Goal: Information Seeking & Learning: Learn about a topic

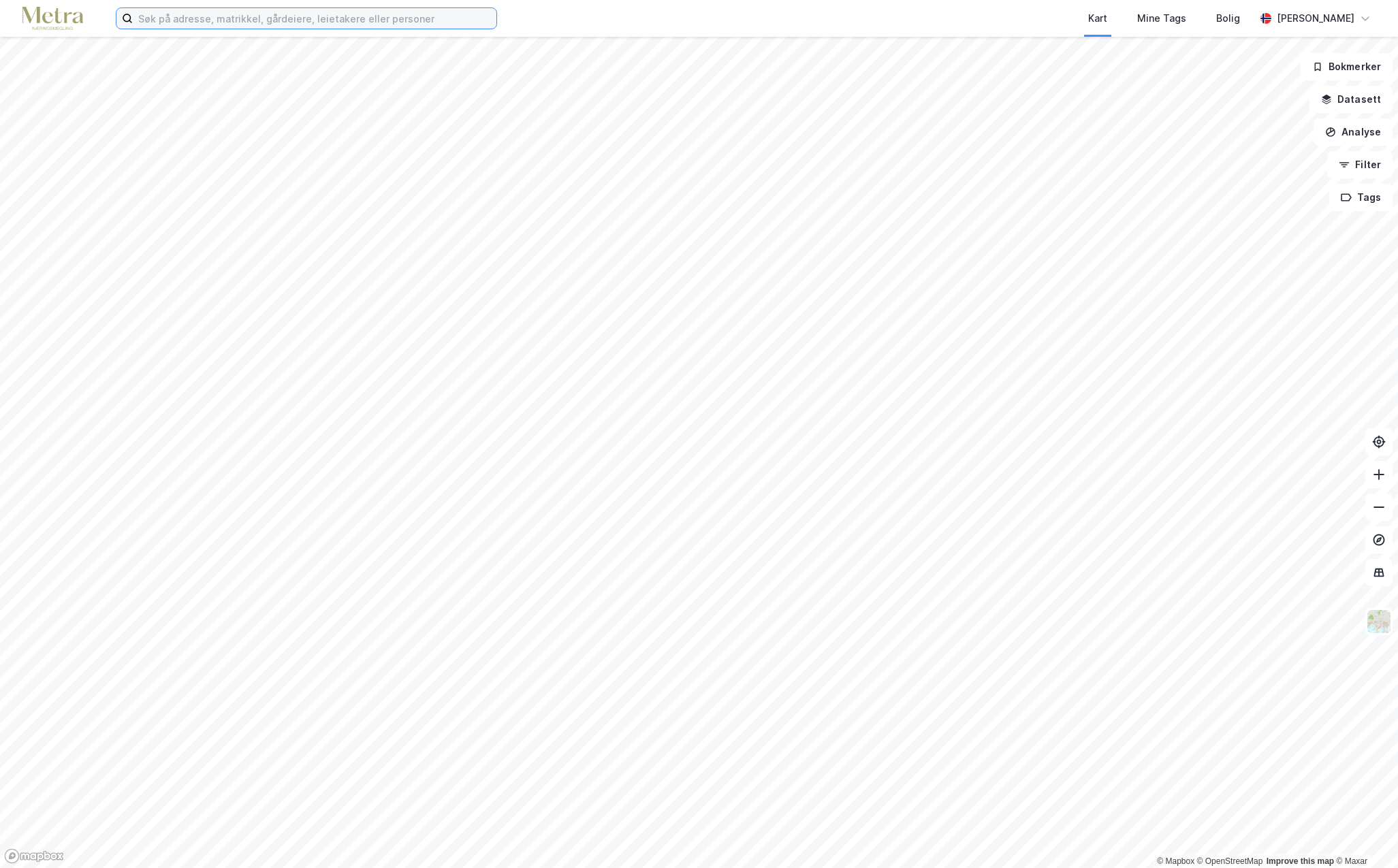
click at [169, 21] on input at bounding box center [314, 18] width 363 height 20
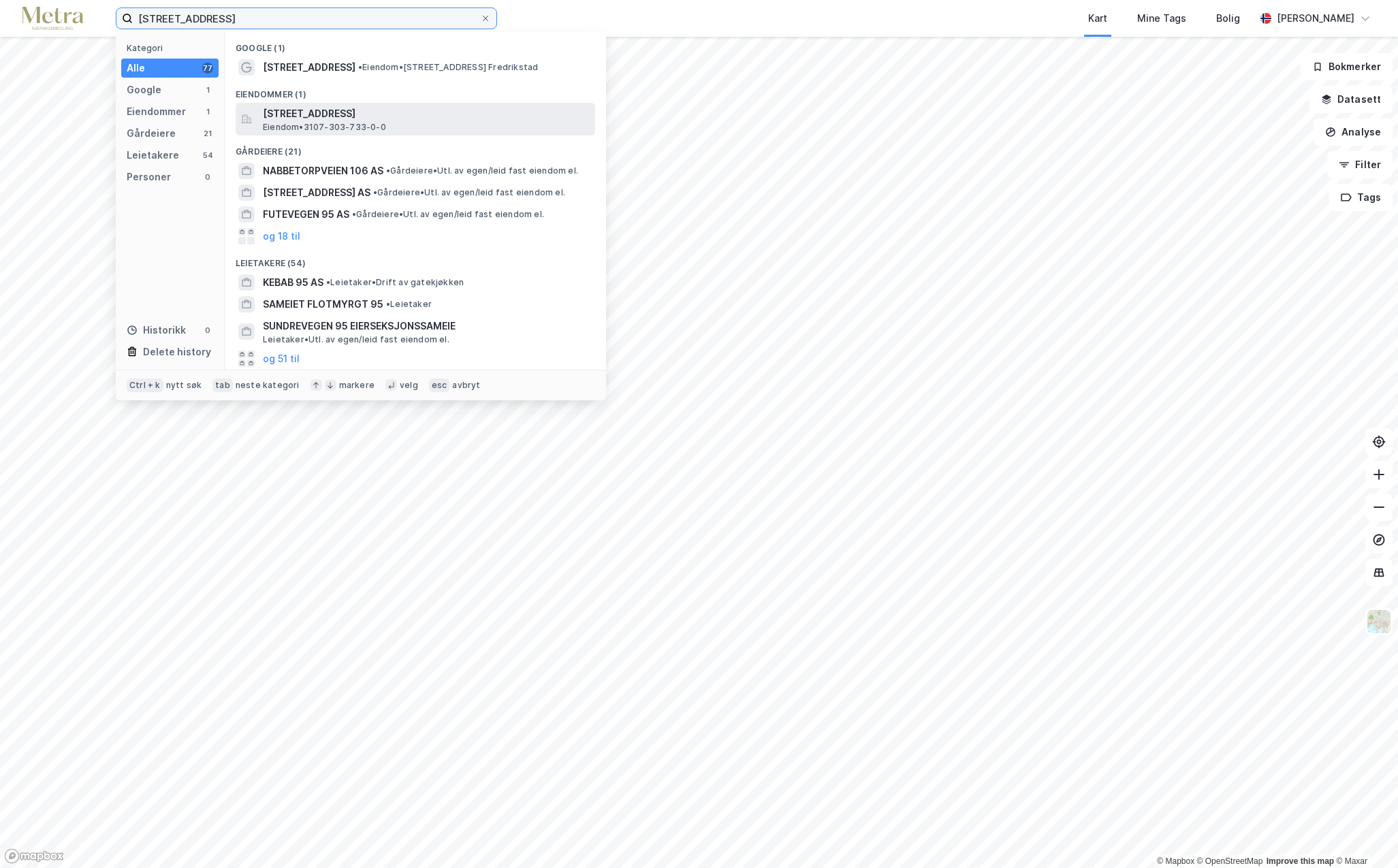
type input "[STREET_ADDRESS]"
click at [319, 110] on span "[STREET_ADDRESS]" at bounding box center [426, 114] width 327 height 16
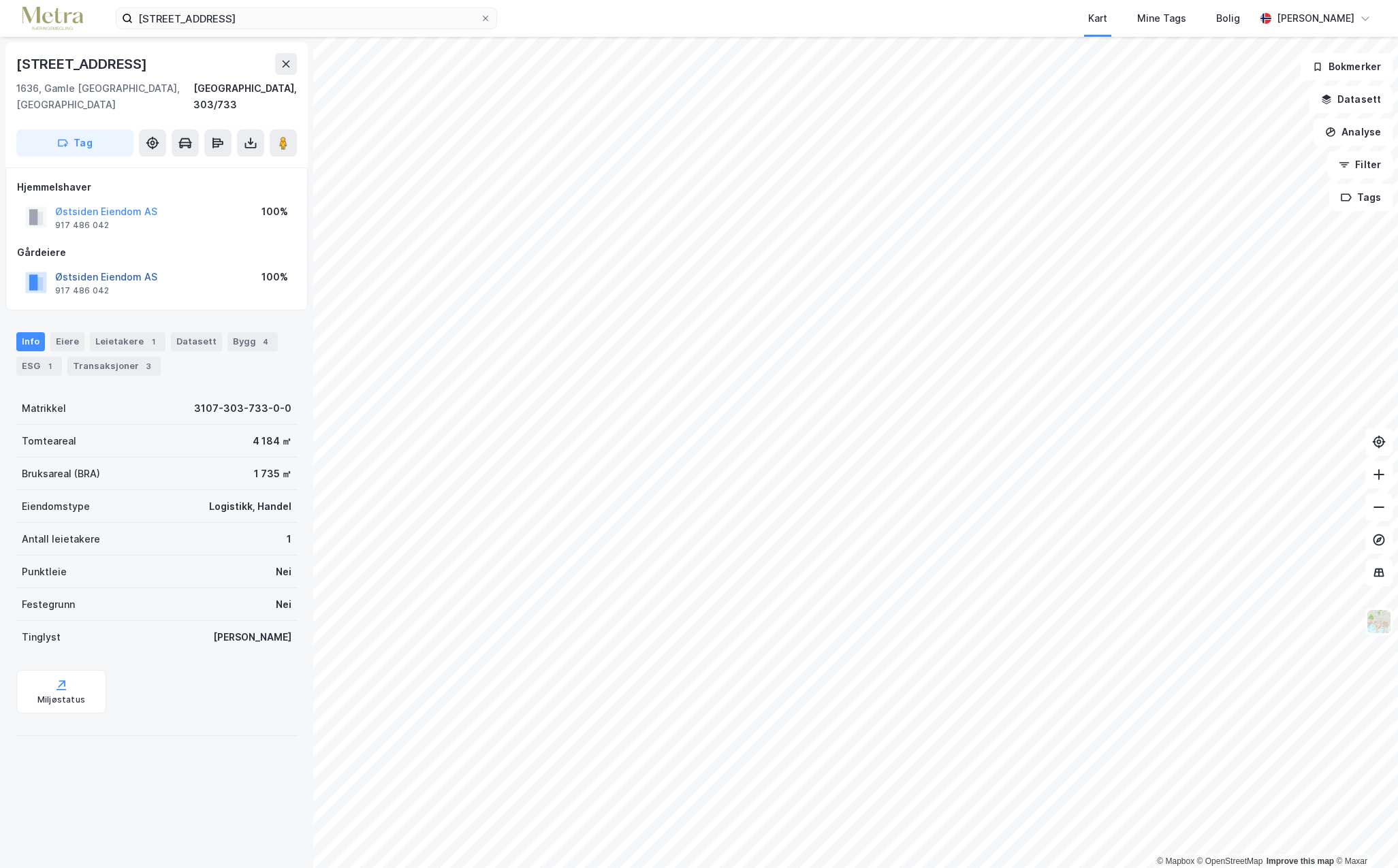
click at [0, 0] on button "Østsiden Eiendom AS" at bounding box center [0, 0] width 0 height 0
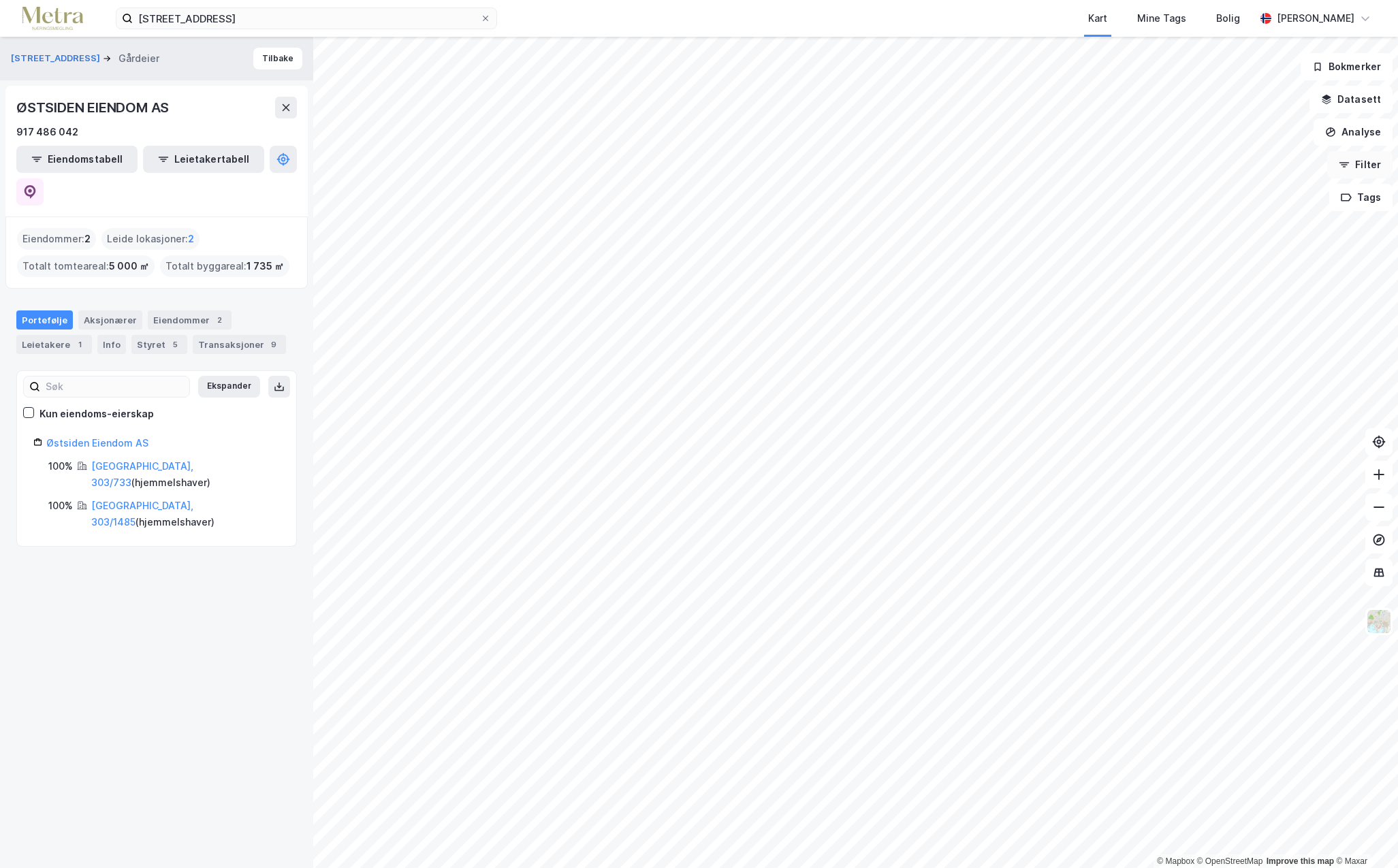
click at [1352, 153] on button "Filter" at bounding box center [1360, 165] width 65 height 28
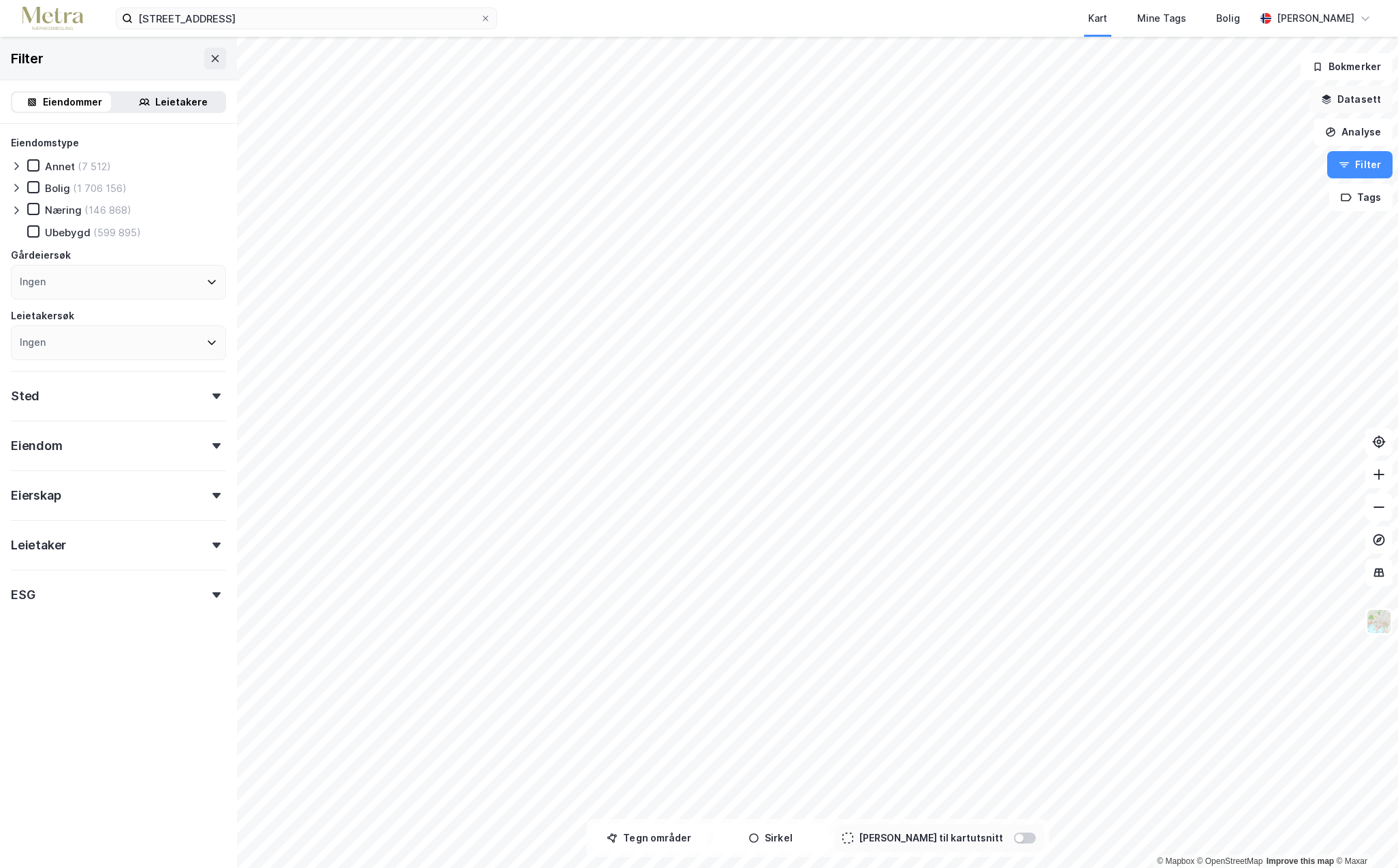
click at [1359, 102] on button "Datasett" at bounding box center [1351, 99] width 83 height 28
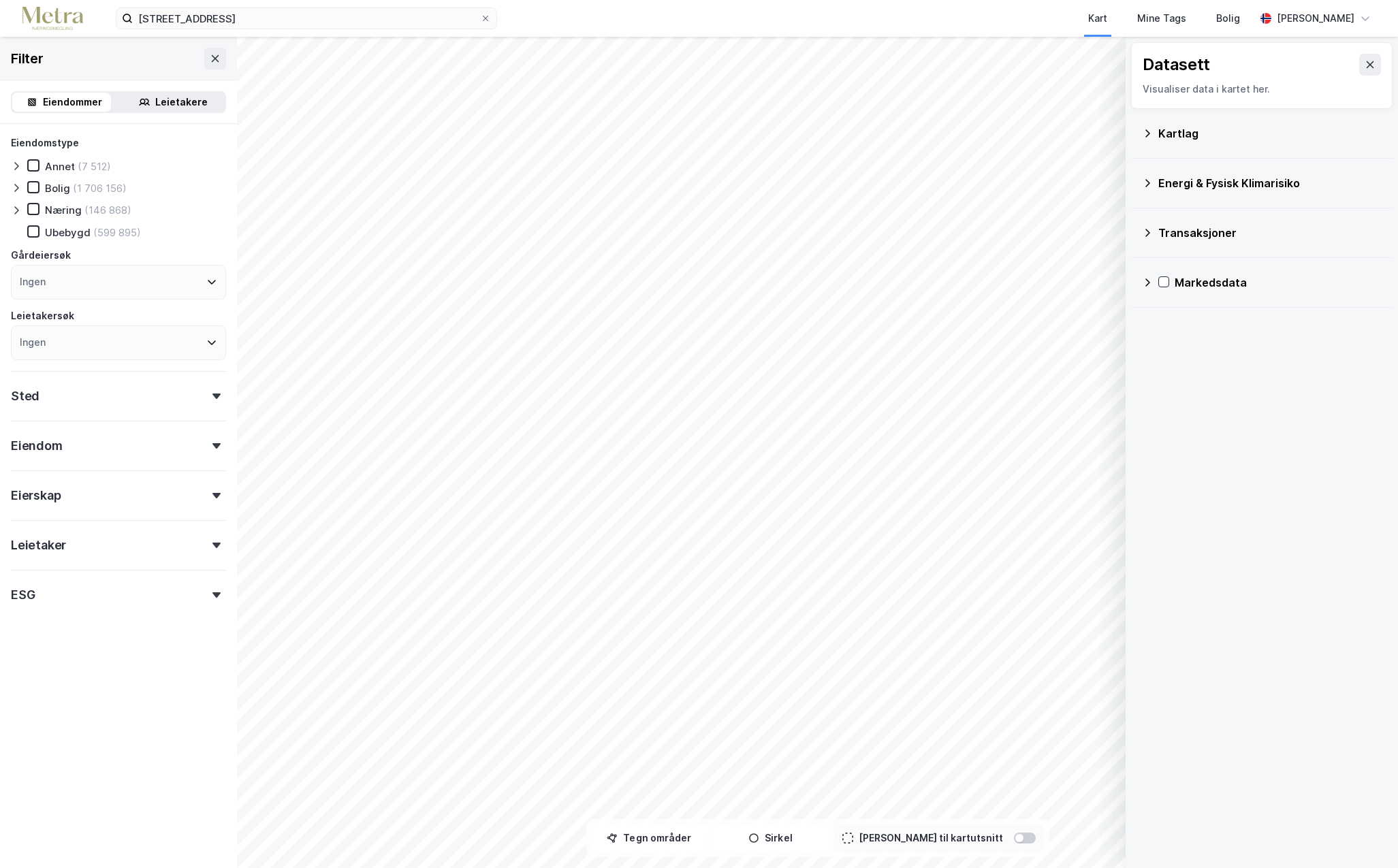
click at [1188, 144] on div "Kartlag" at bounding box center [1262, 134] width 240 height 33
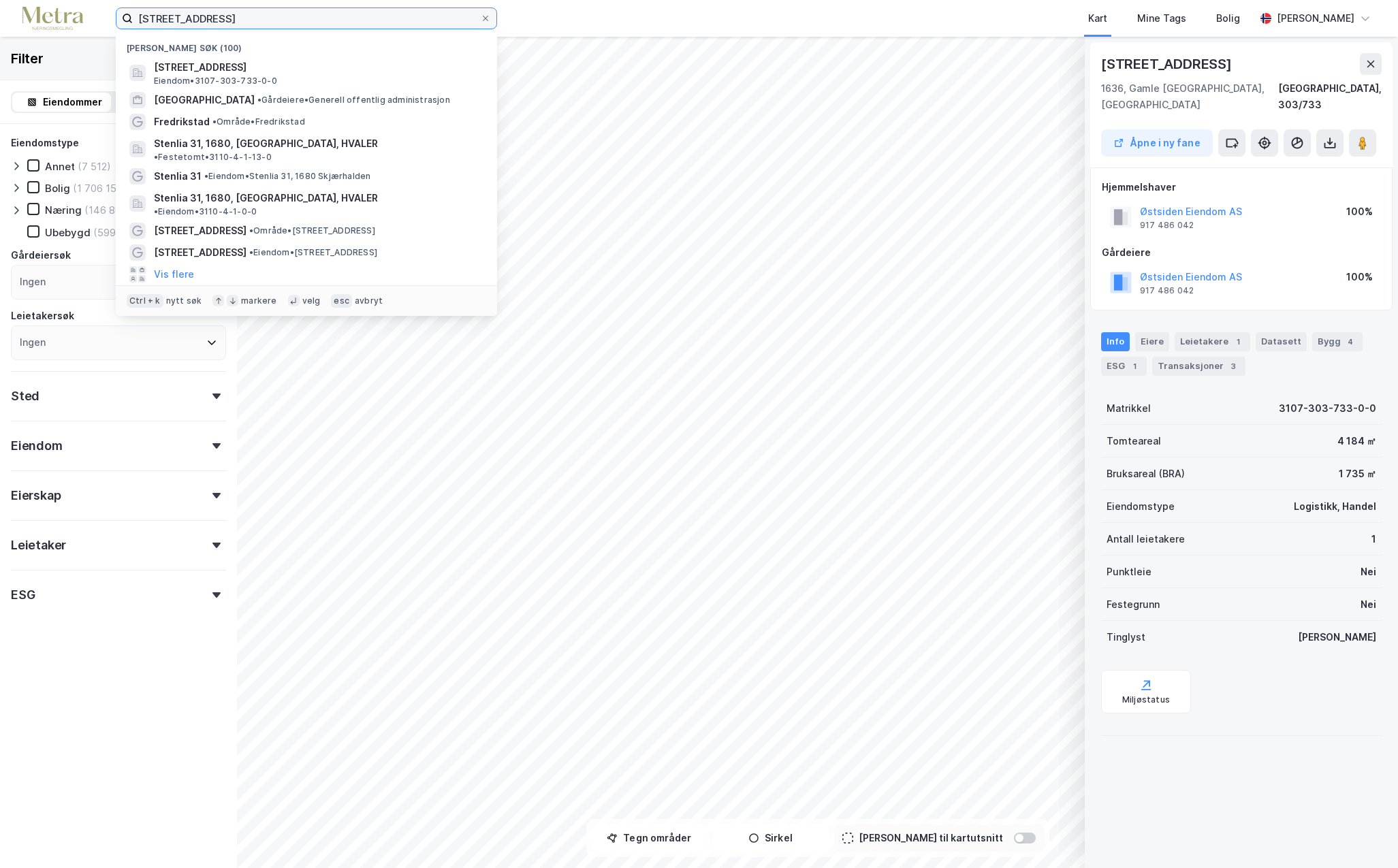
drag, startPoint x: 256, startPoint y: 21, endPoint x: 110, endPoint y: 20, distance: 146.0
click at [91, 20] on div "nabbetorpveien 95 Nylige søk (100) [STREET_ADDRESS], 1636, [GEOGRAPHIC_DATA], F…" at bounding box center [699, 18] width 1398 height 37
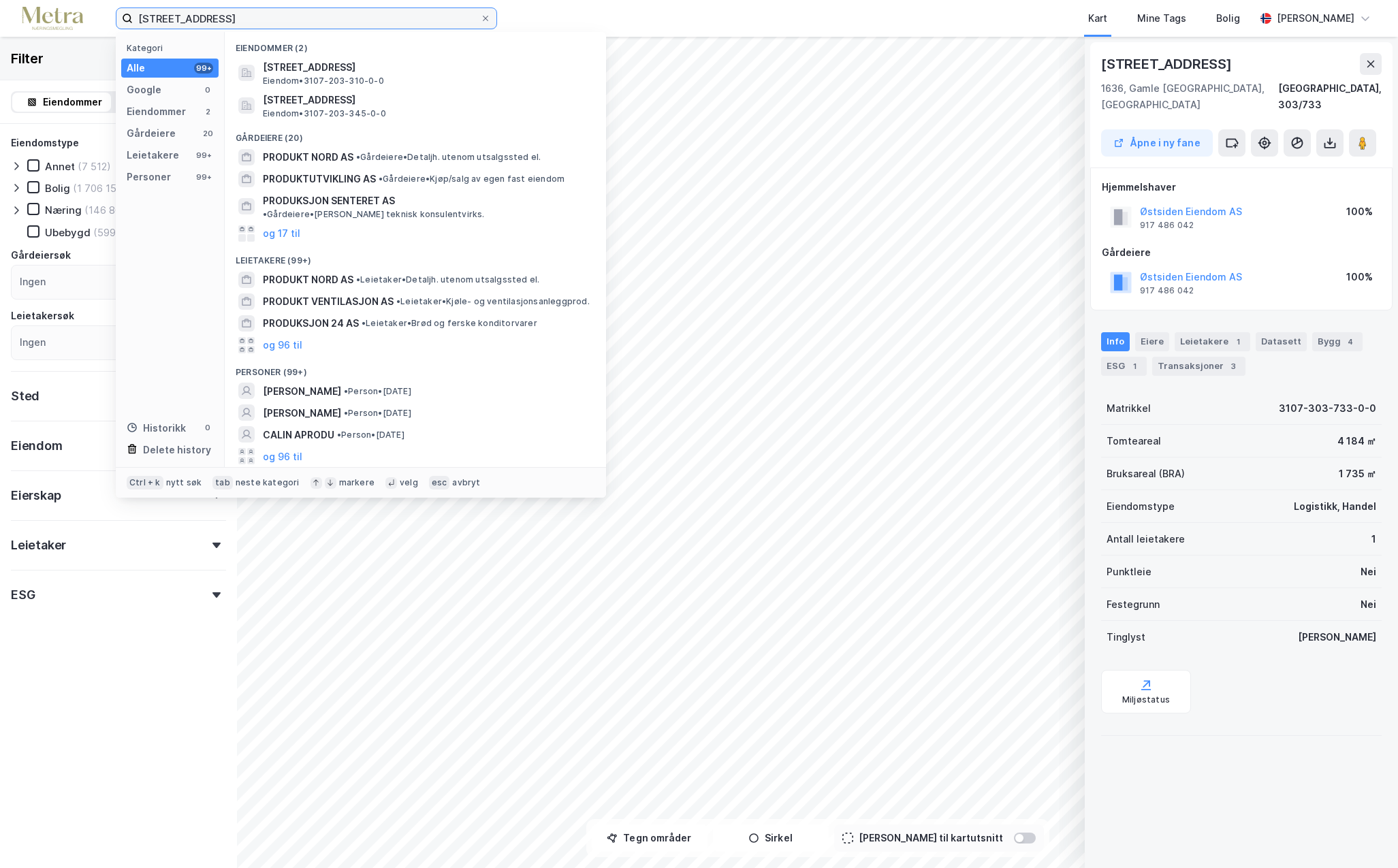
type input "[STREET_ADDRESS]"
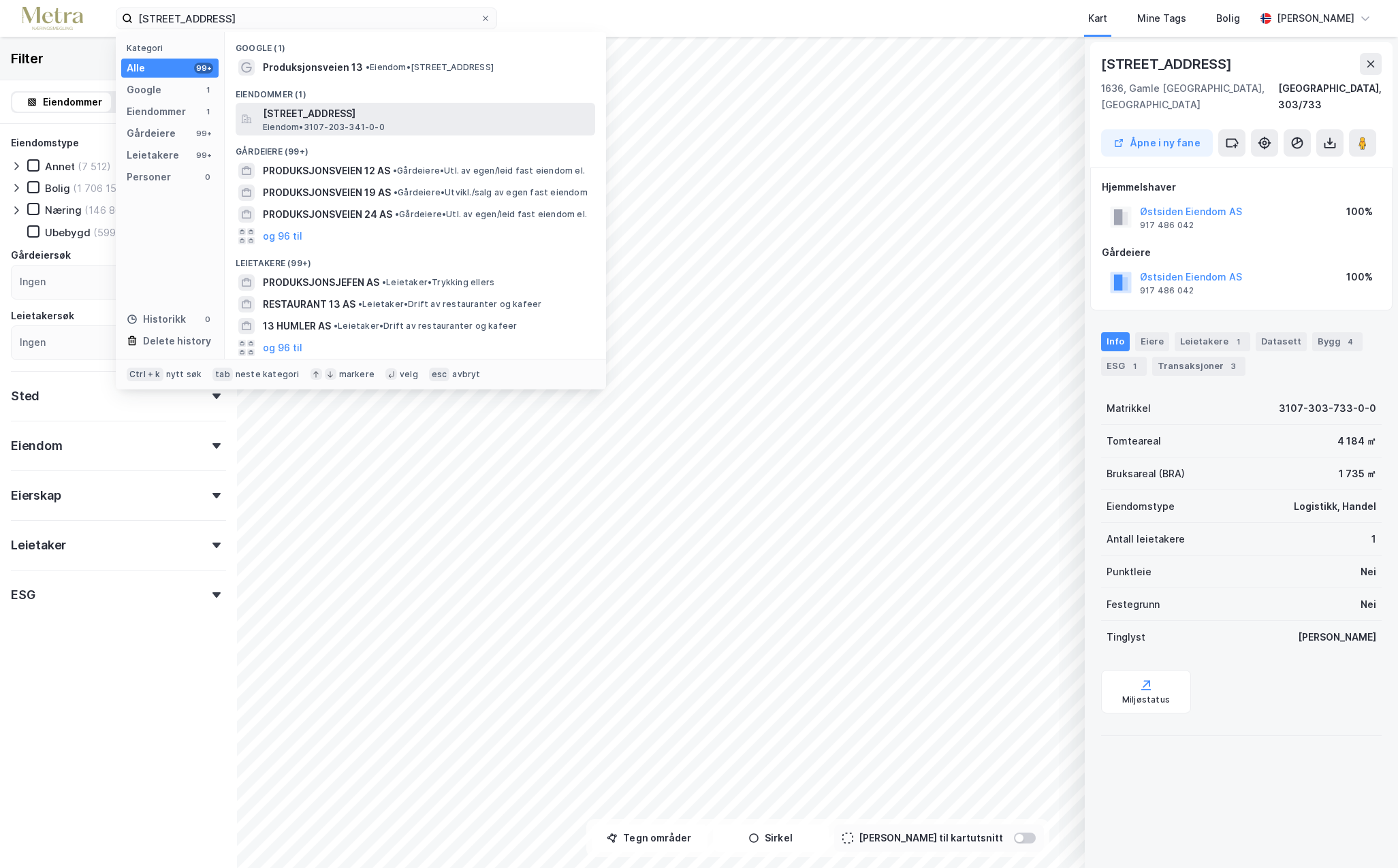
click at [349, 120] on span "[STREET_ADDRESS]" at bounding box center [426, 114] width 327 height 16
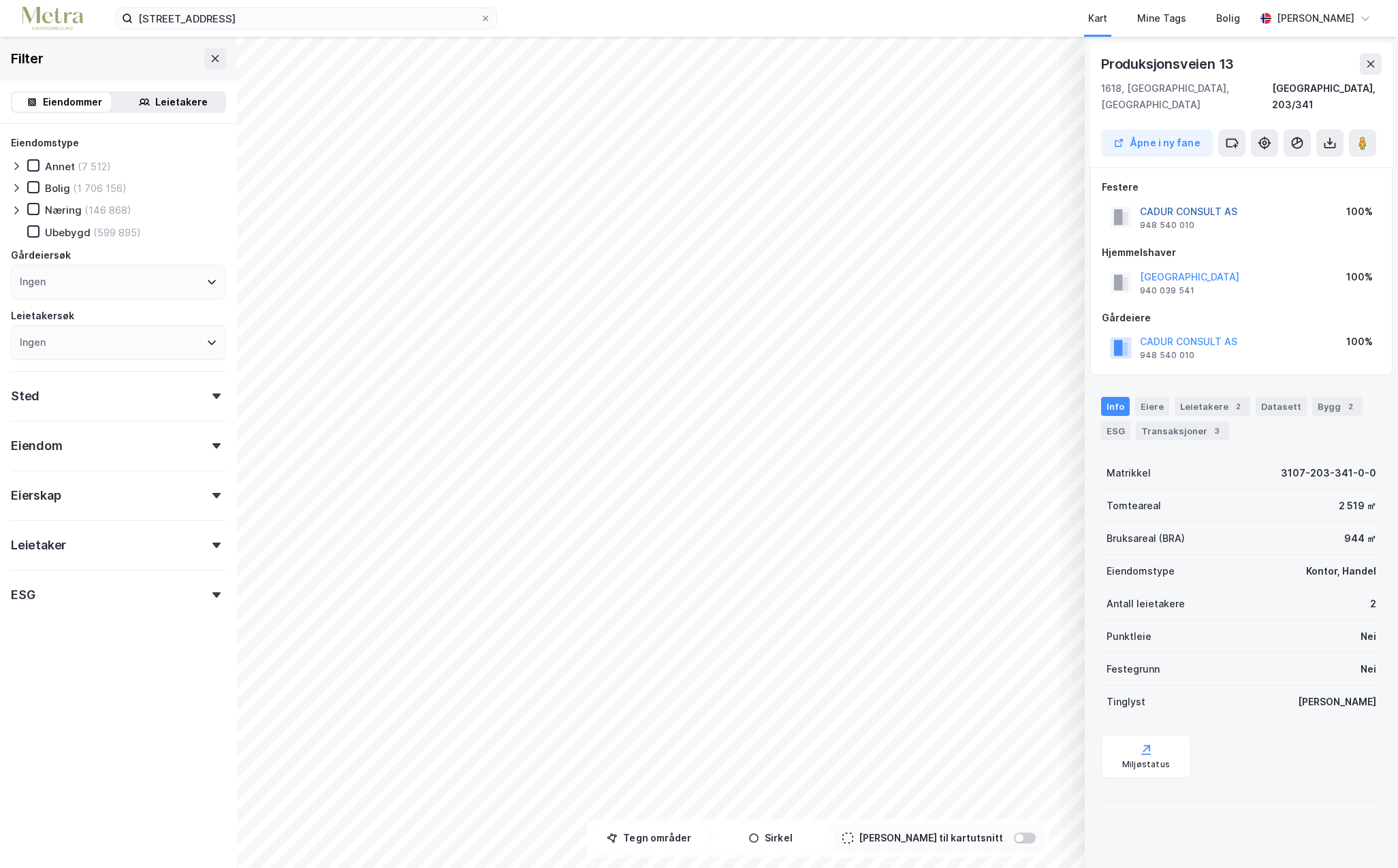
click at [0, 0] on button "CADUR CONSULT AS" at bounding box center [0, 0] width 0 height 0
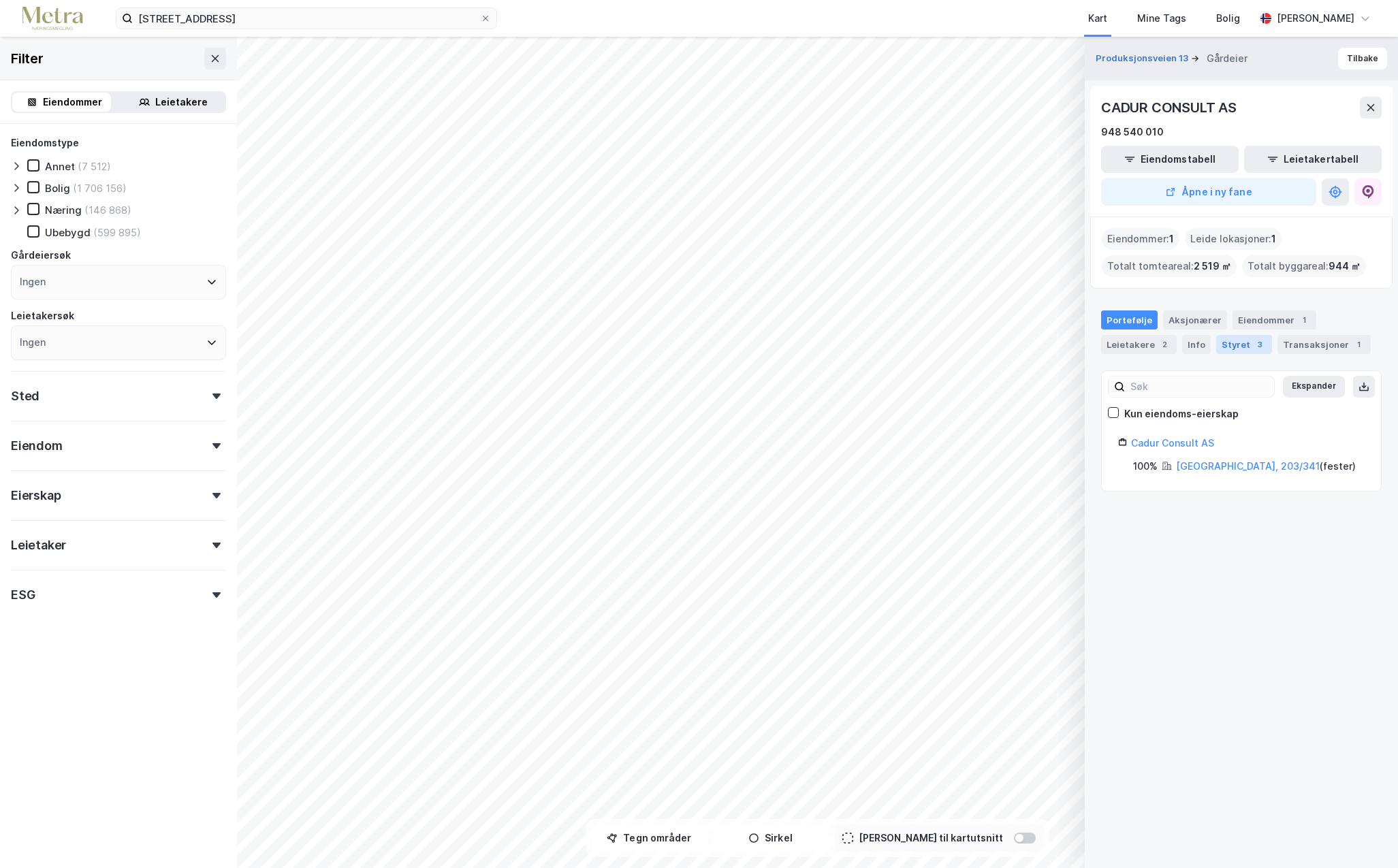
click at [1237, 346] on div "Styret 3" at bounding box center [1244, 344] width 56 height 19
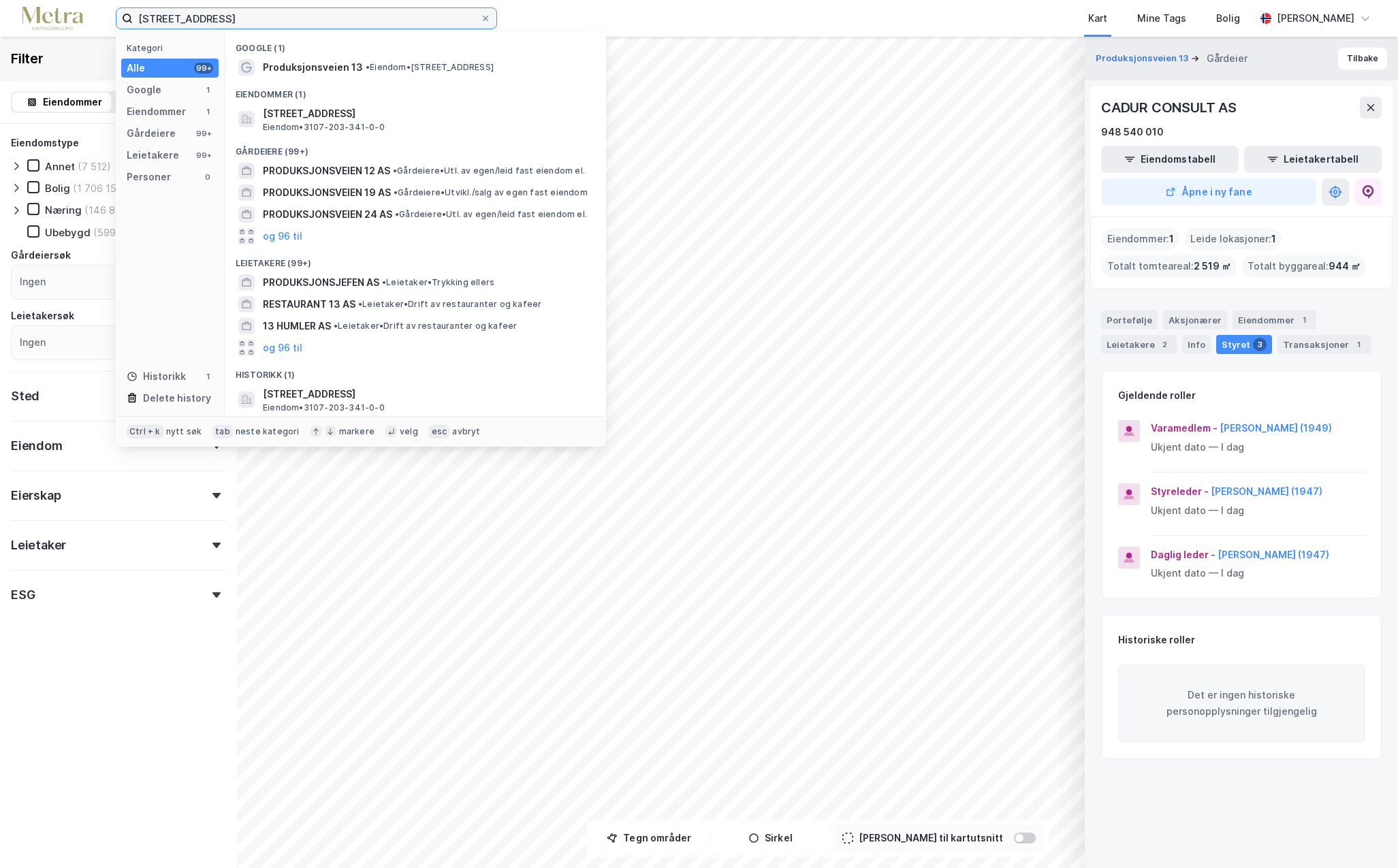
drag, startPoint x: 225, startPoint y: 15, endPoint x: 69, endPoint y: 20, distance: 156.1
click at [69, 20] on div "produksjonsveien 13 Kategori Alle 99+ Google 1 Eiendommer 1 Gårdeiere 99+ Leiet…" at bounding box center [699, 18] width 1398 height 37
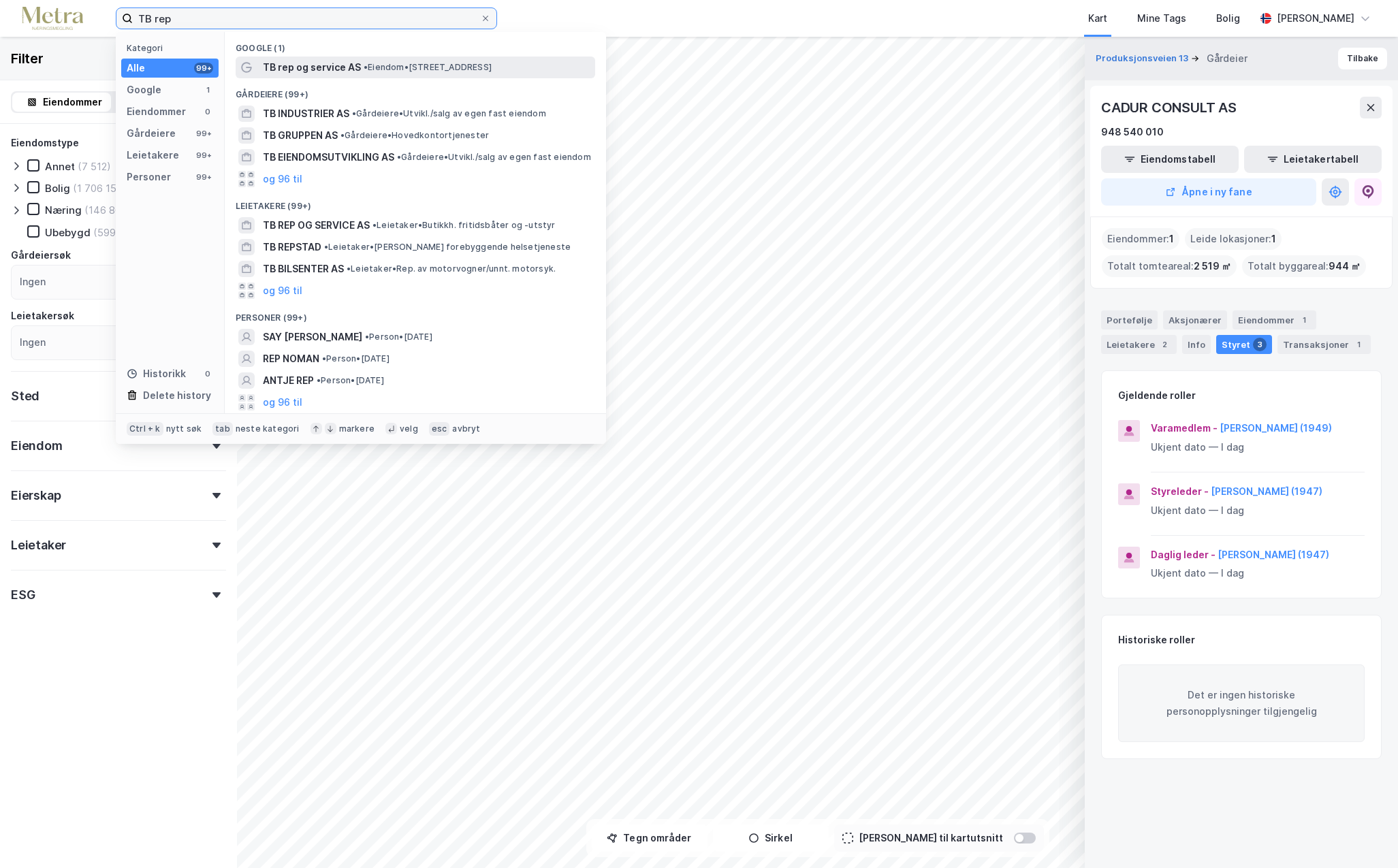
type input "TB rep"
click at [329, 72] on span "TB rep og service AS" at bounding box center [312, 68] width 98 height 16
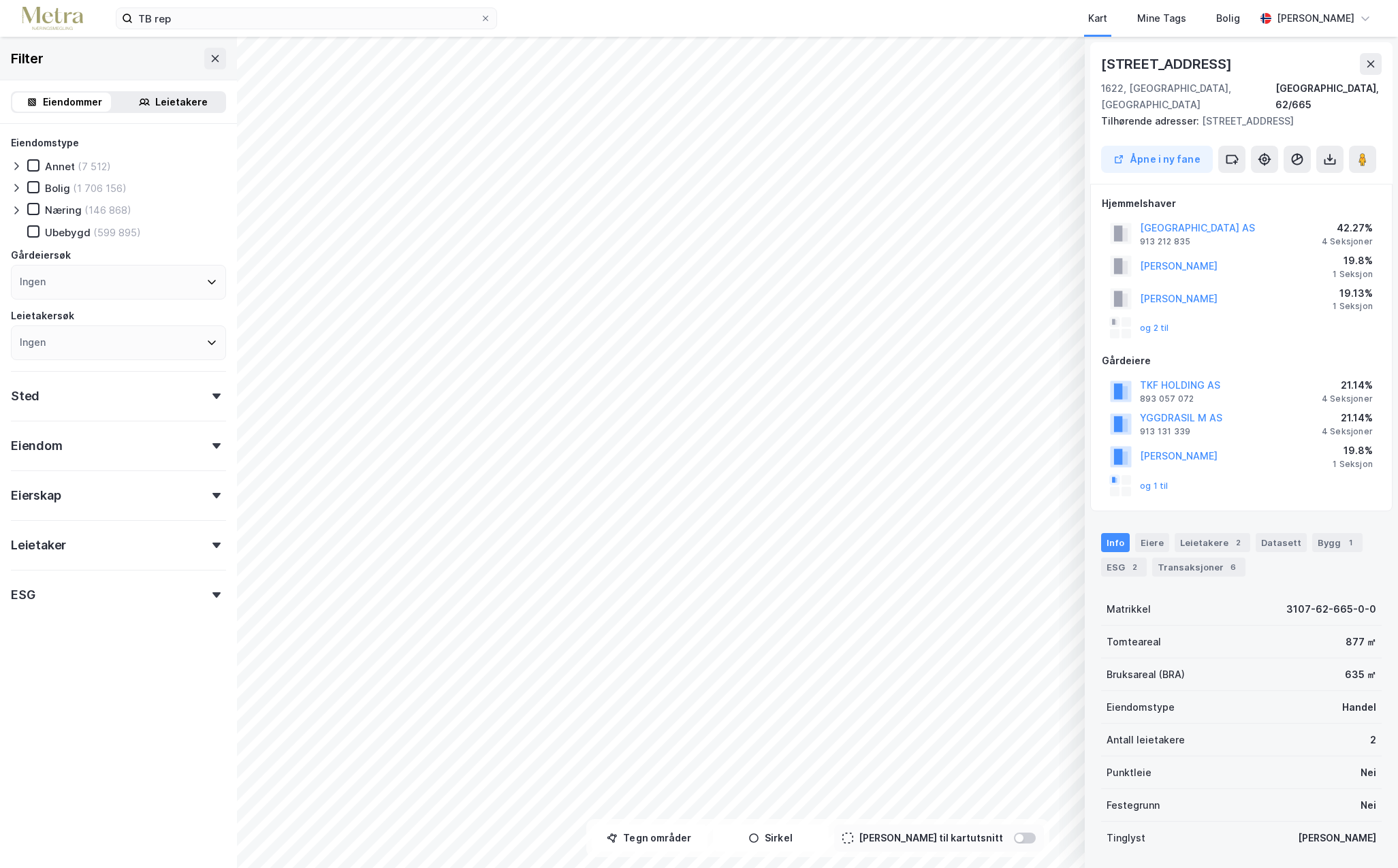
click at [207, 285] on icon at bounding box center [212, 282] width 11 height 11
click at [207, 282] on icon at bounding box center [212, 282] width 11 height 11
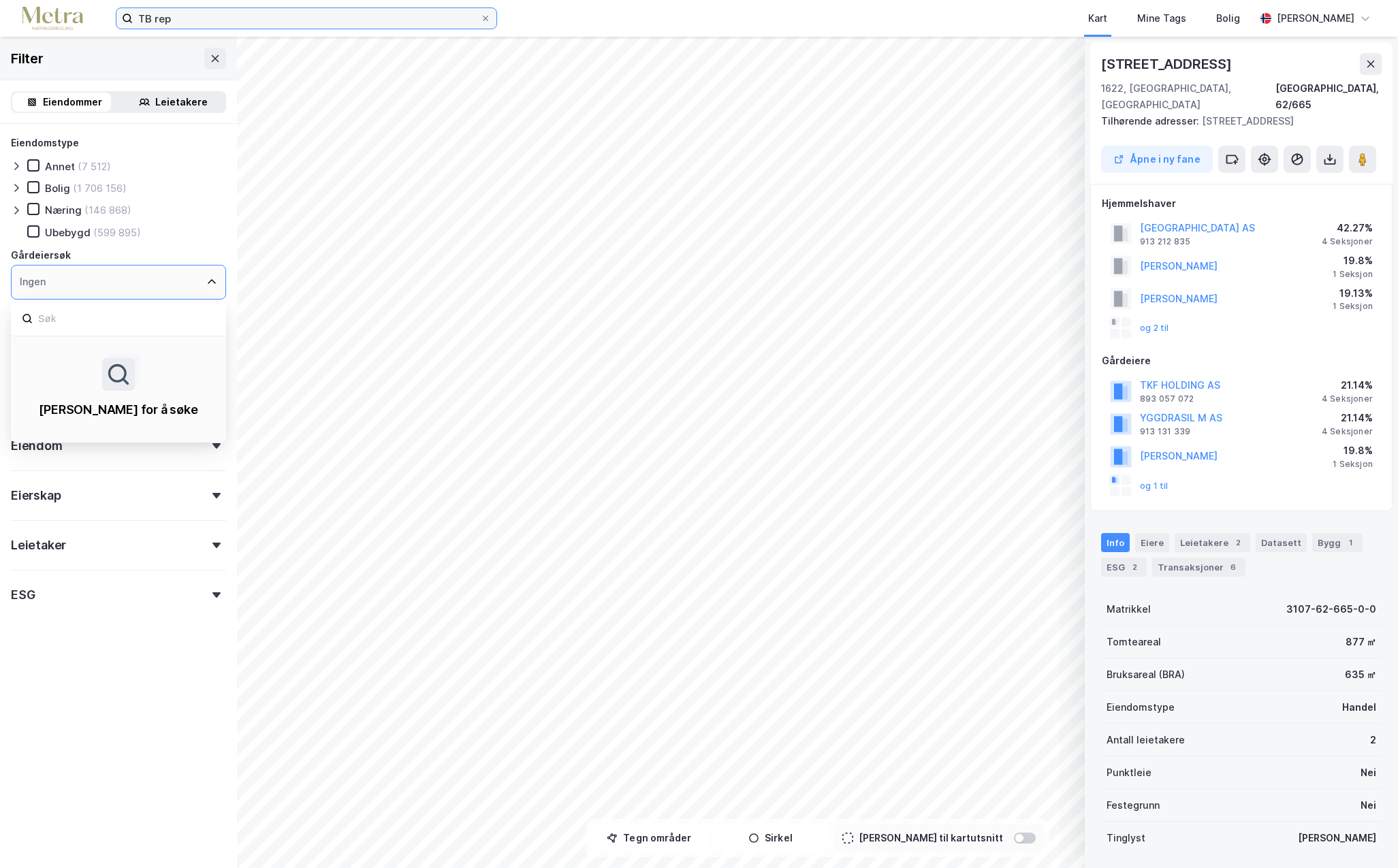
click at [175, 21] on input "TB rep" at bounding box center [306, 18] width 347 height 20
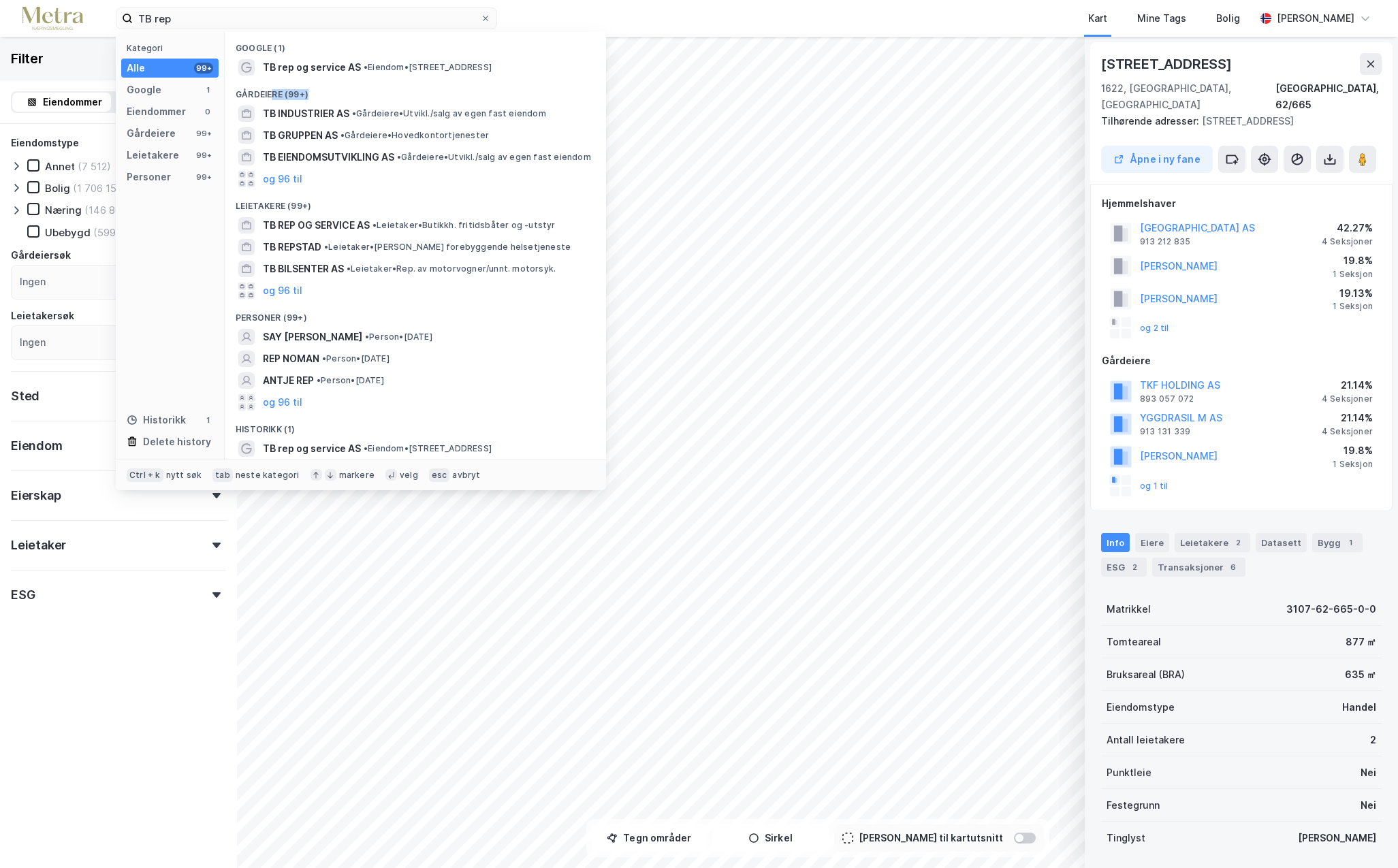
drag, startPoint x: 273, startPoint y: 78, endPoint x: 399, endPoint y: 85, distance: 126.2
click at [399, 85] on div "Gårdeiere (99+)" at bounding box center [415, 91] width 381 height 25
click at [141, 87] on div "Google" at bounding box center [143, 90] width 35 height 16
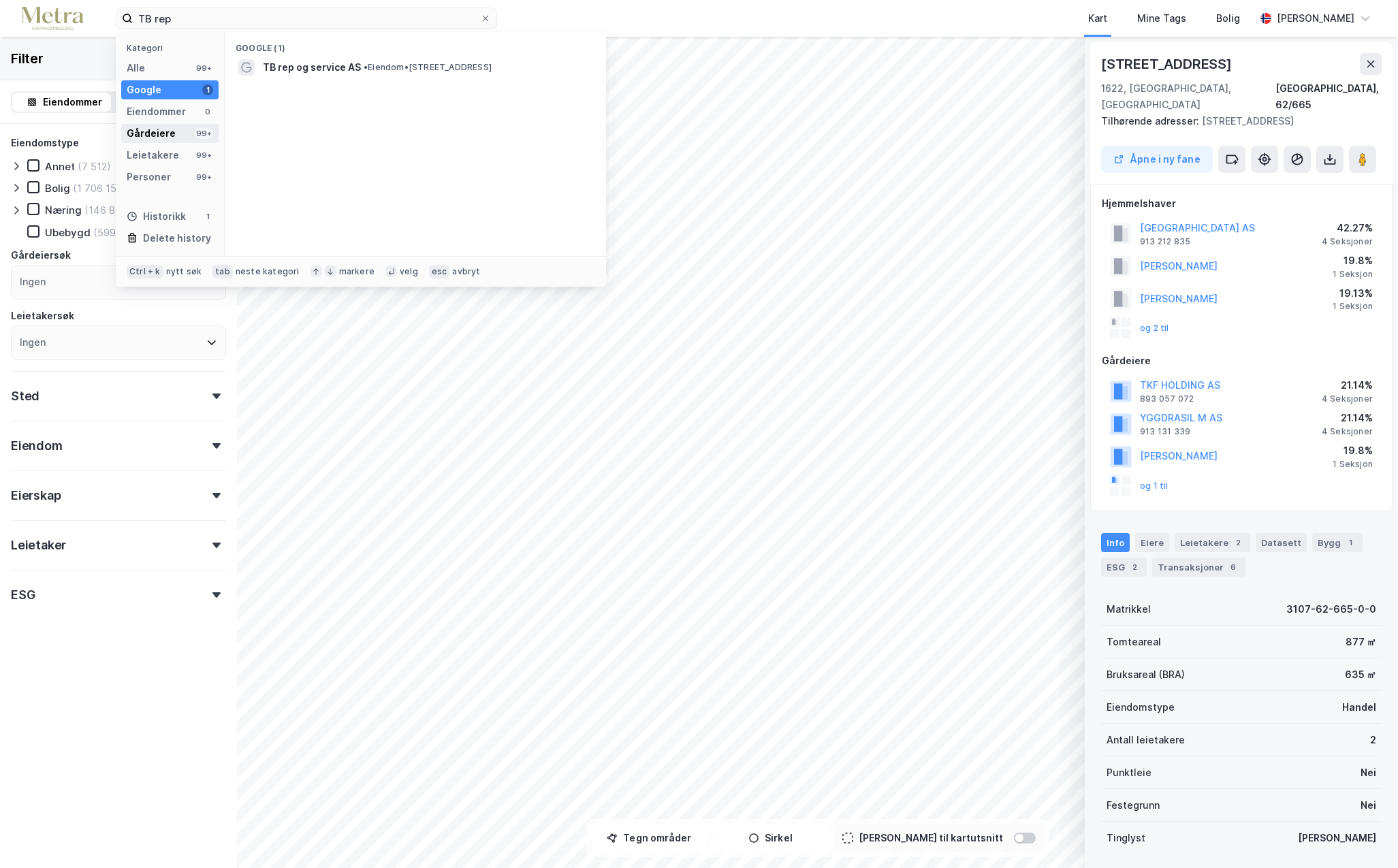
click at [155, 132] on div "Gårdeiere" at bounding box center [150, 134] width 49 height 16
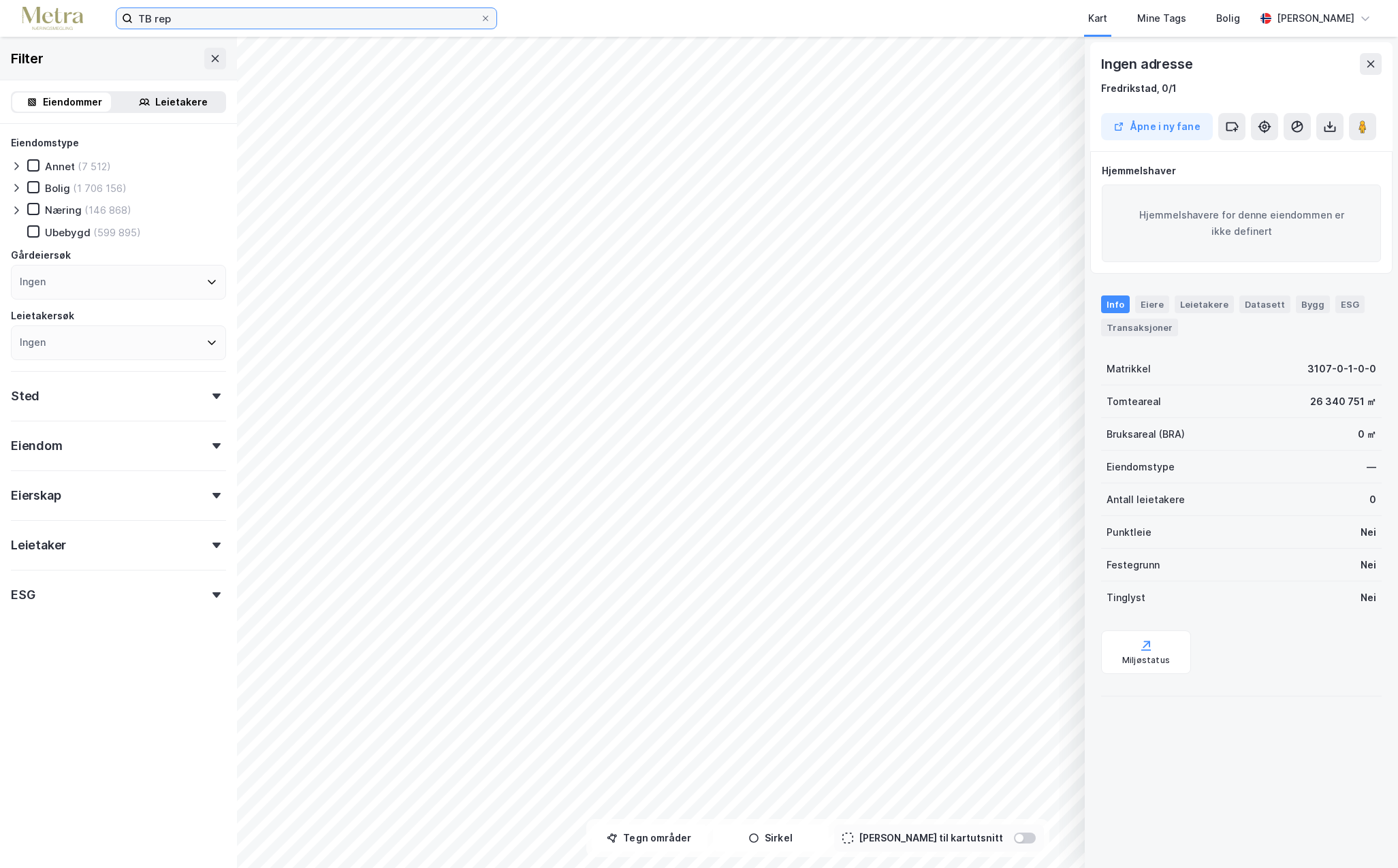
click at [230, 27] on input "TB rep" at bounding box center [306, 18] width 347 height 20
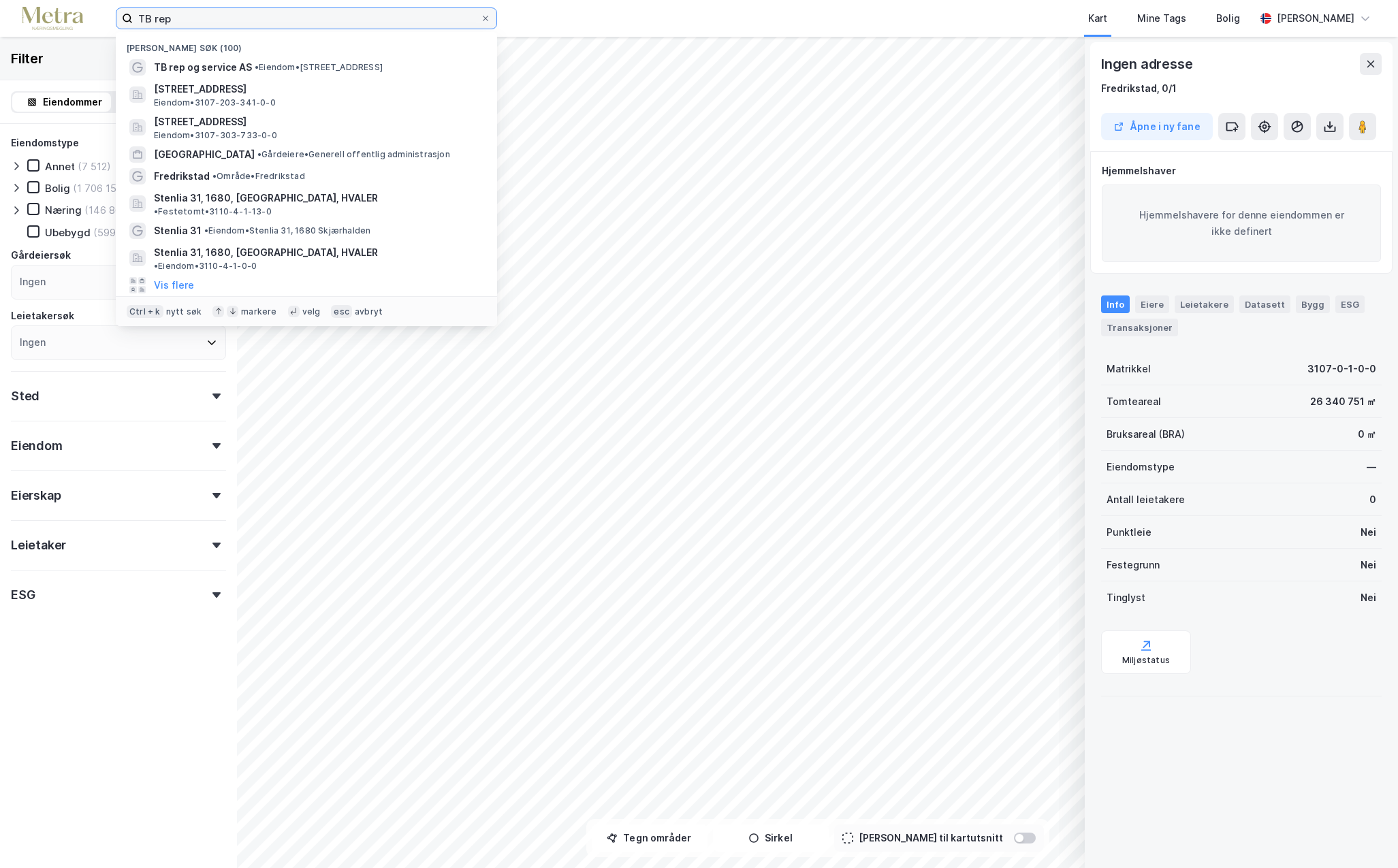
drag, startPoint x: 195, startPoint y: 24, endPoint x: 73, endPoint y: 42, distance: 123.3
click at [71, 28] on div "TB rep Nylige søk (100) TB rep og service AS • Eiendom • [STREET_ADDRESS] d, 16…" at bounding box center [699, 18] width 1398 height 37
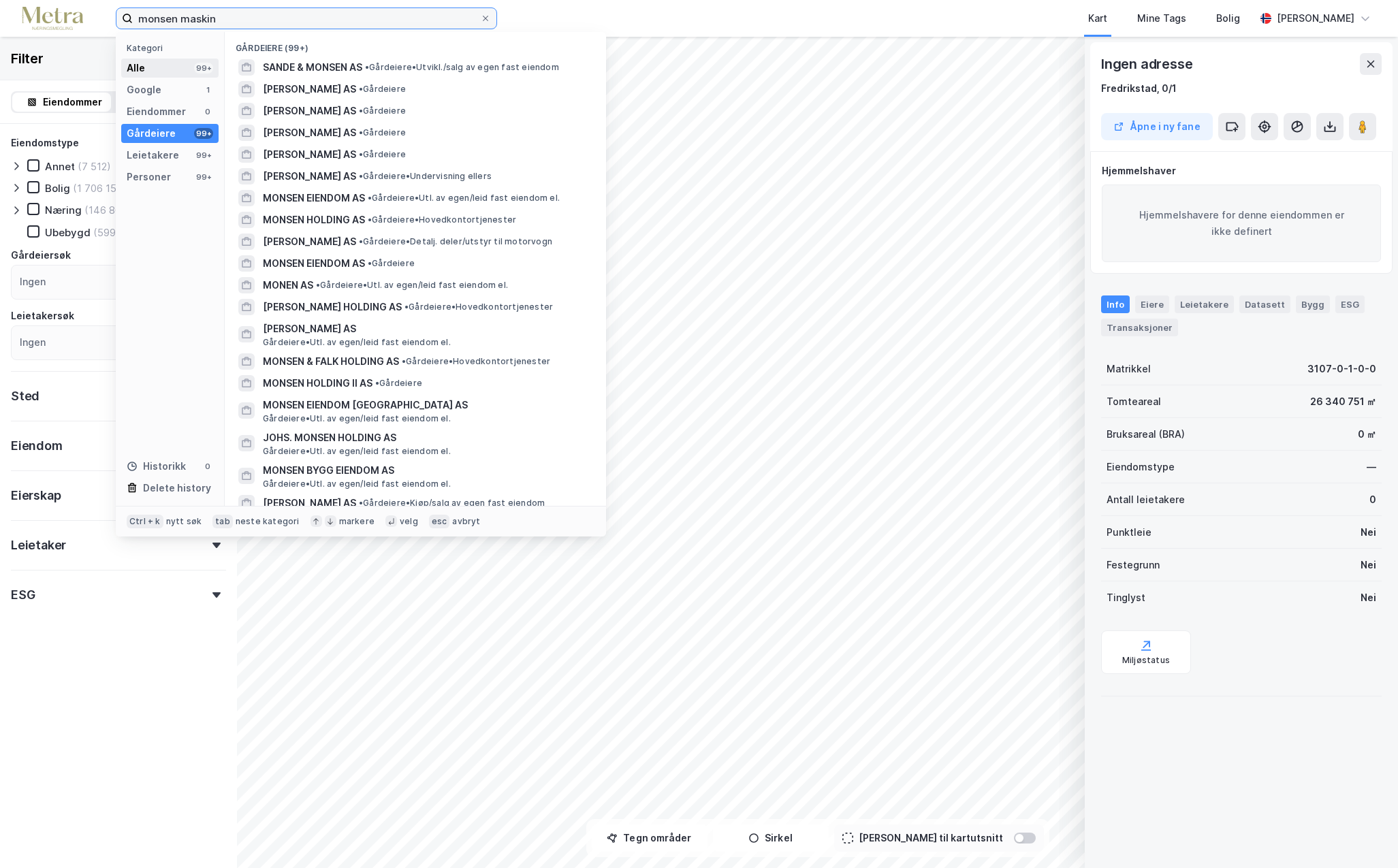
type input "monsen maskin"
click at [149, 69] on div "Alle 99+" at bounding box center [169, 68] width 97 height 19
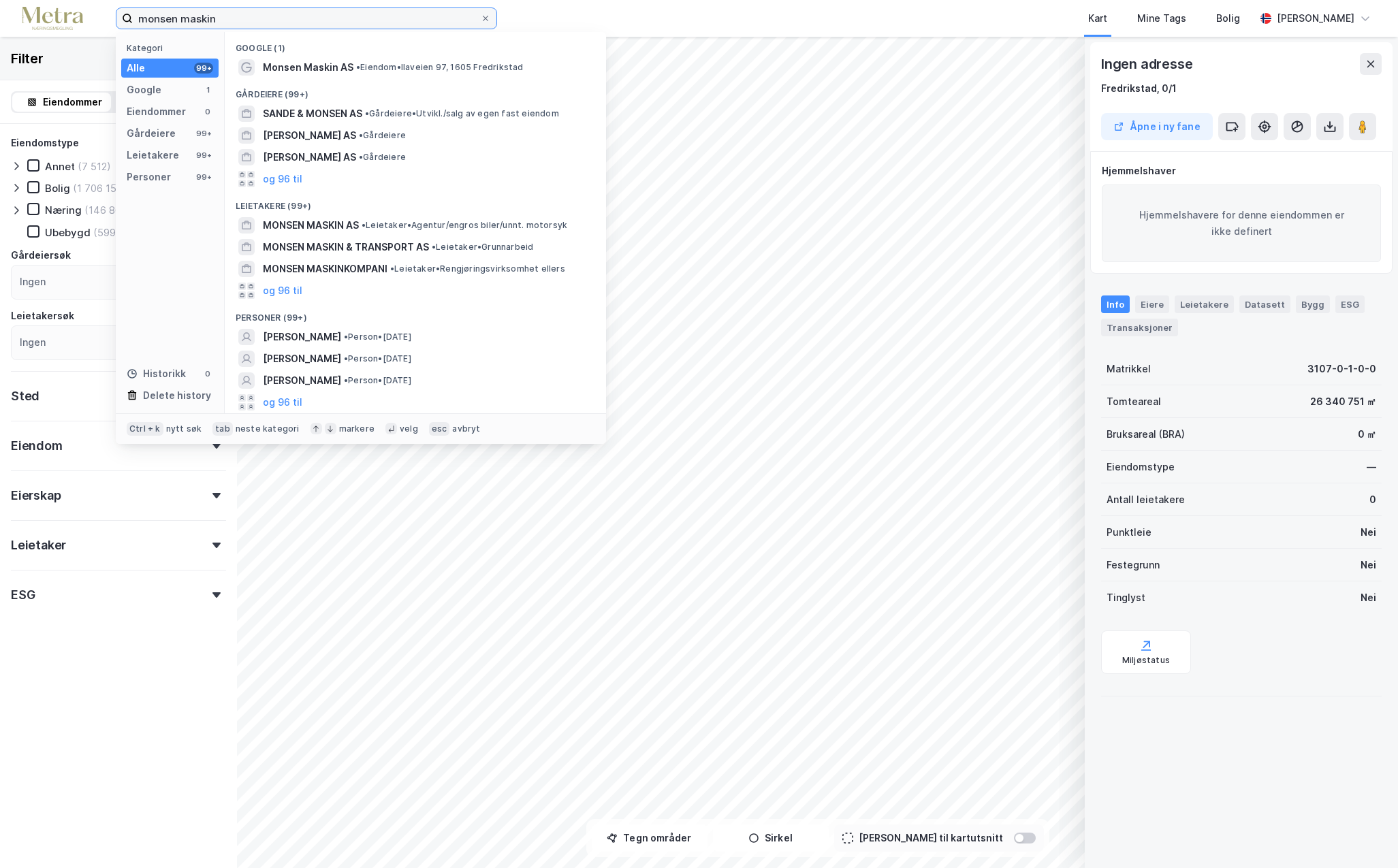
drag, startPoint x: 248, startPoint y: 13, endPoint x: 84, endPoint y: 13, distance: 164.0
click at [84, 13] on div "monsen maskin Kategori Alle 99+ Google 1 Eiendommer 0 Gårdeiere 99+ Leietakere …" at bounding box center [699, 18] width 1398 height 37
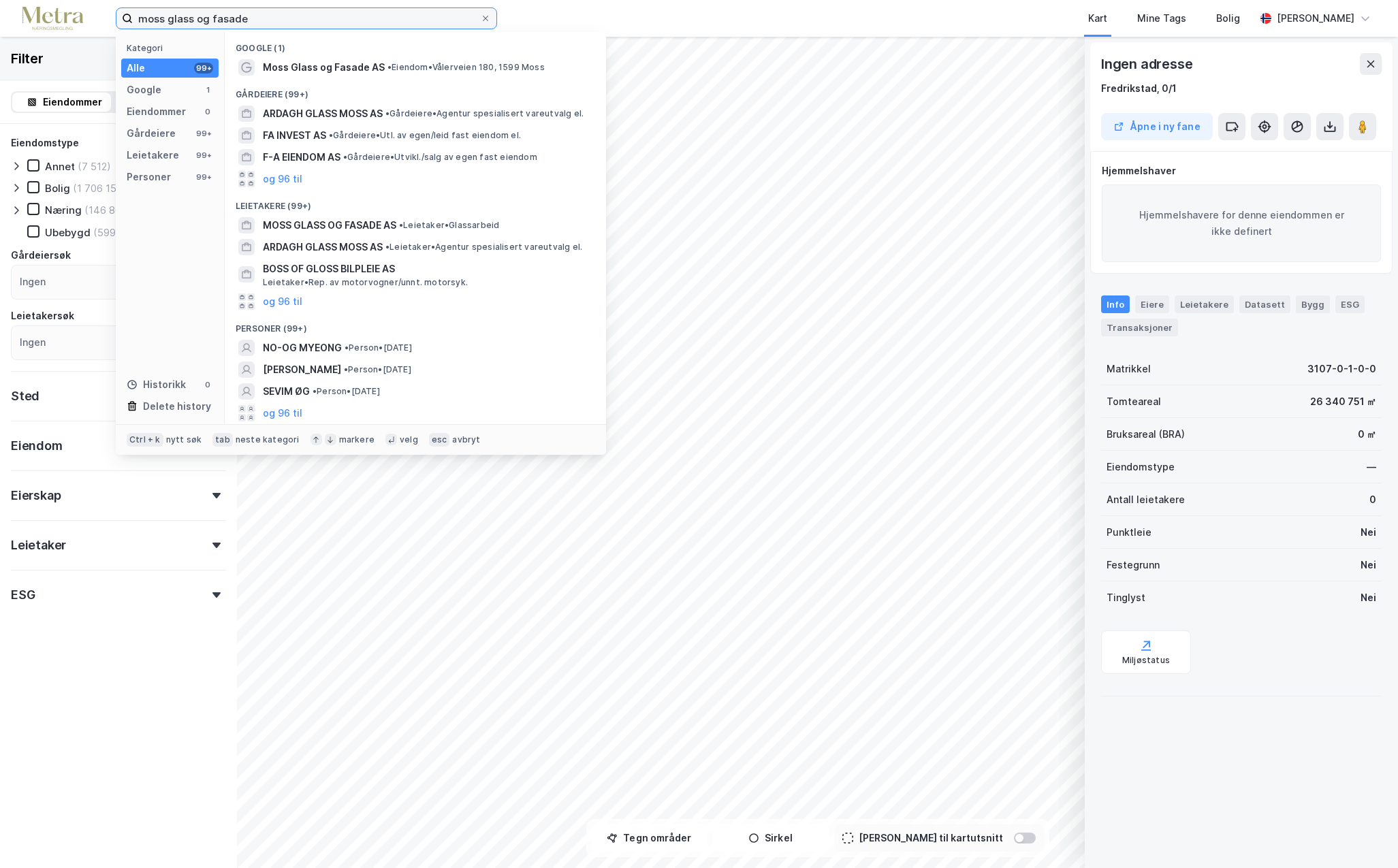
type input "moss glass og fasade"
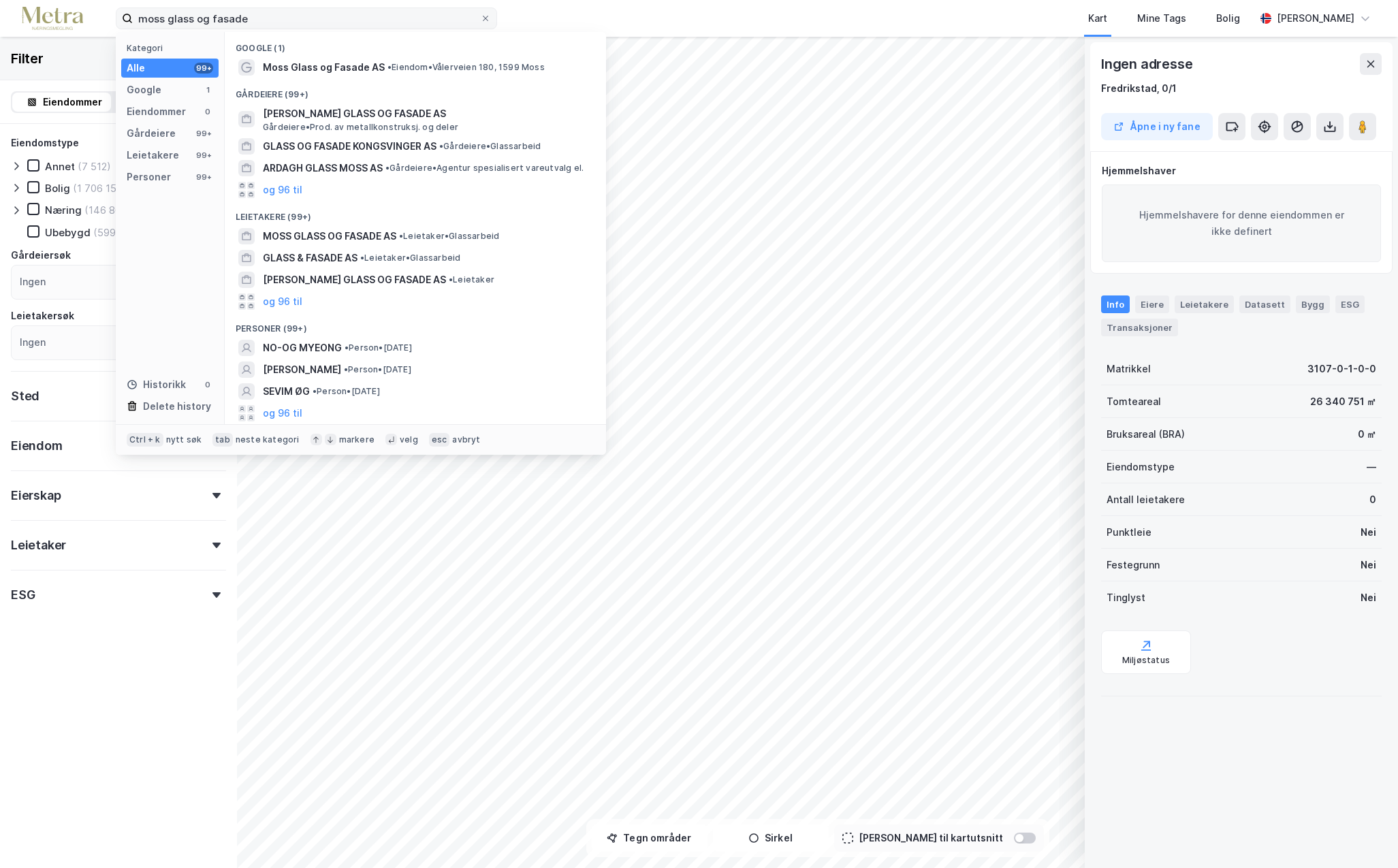
drag, startPoint x: 488, startPoint y: 17, endPoint x: 295, endPoint y: 15, distance: 193.0
click at [488, 17] on icon at bounding box center [485, 18] width 8 height 8
click at [480, 17] on input "moss glass og fasade" at bounding box center [306, 18] width 347 height 20
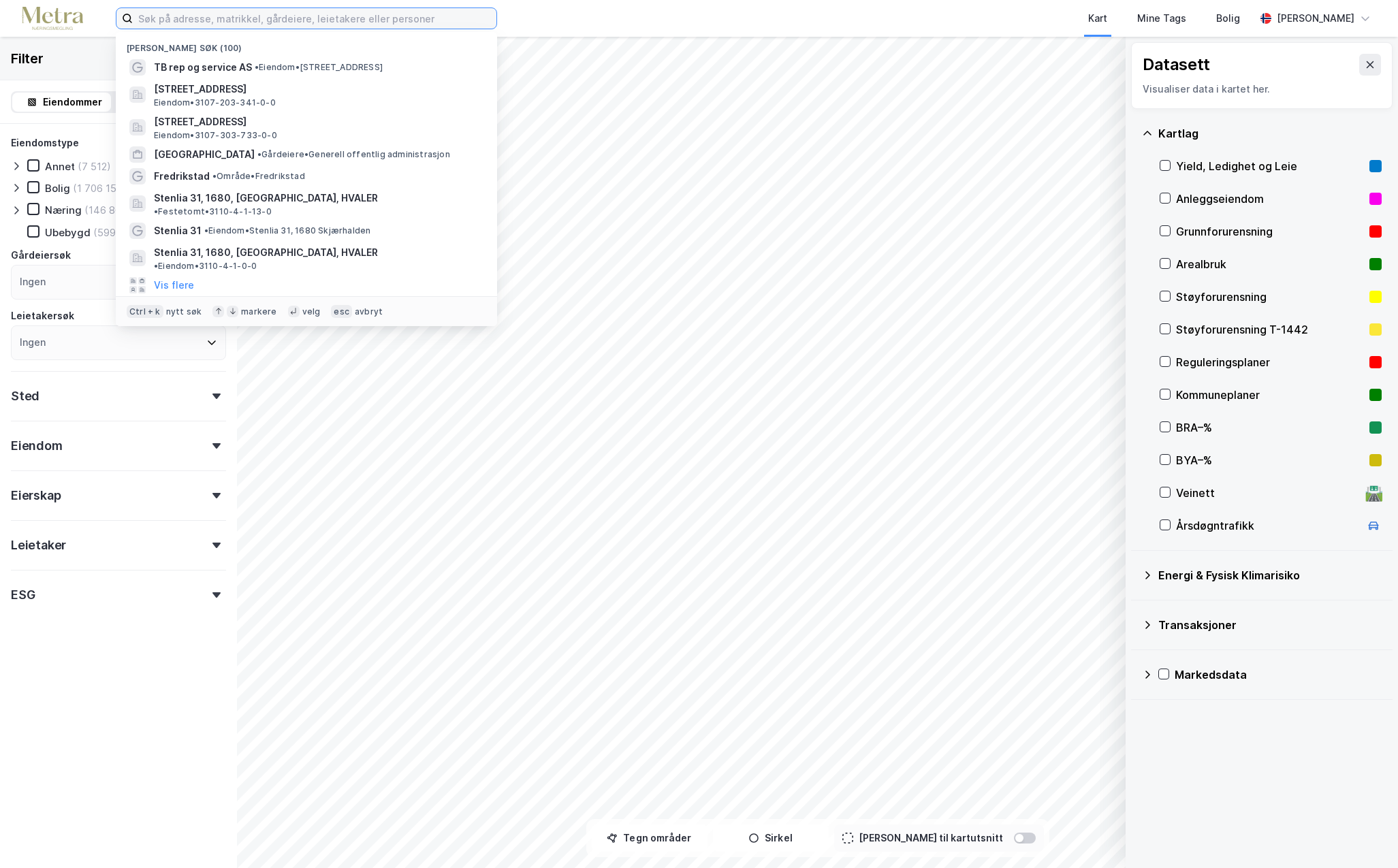
click at [204, 16] on input at bounding box center [314, 18] width 363 height 20
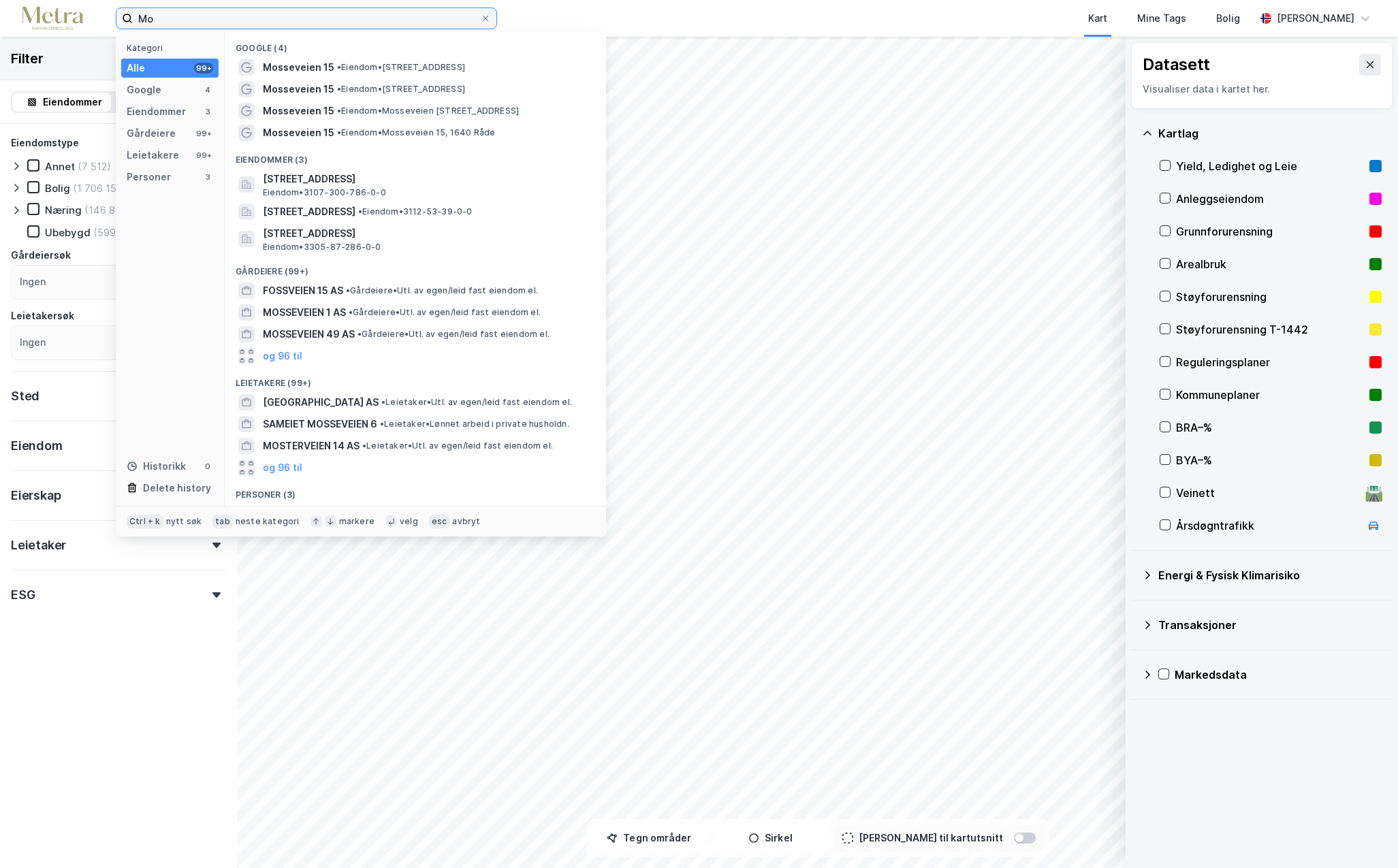
type input "M"
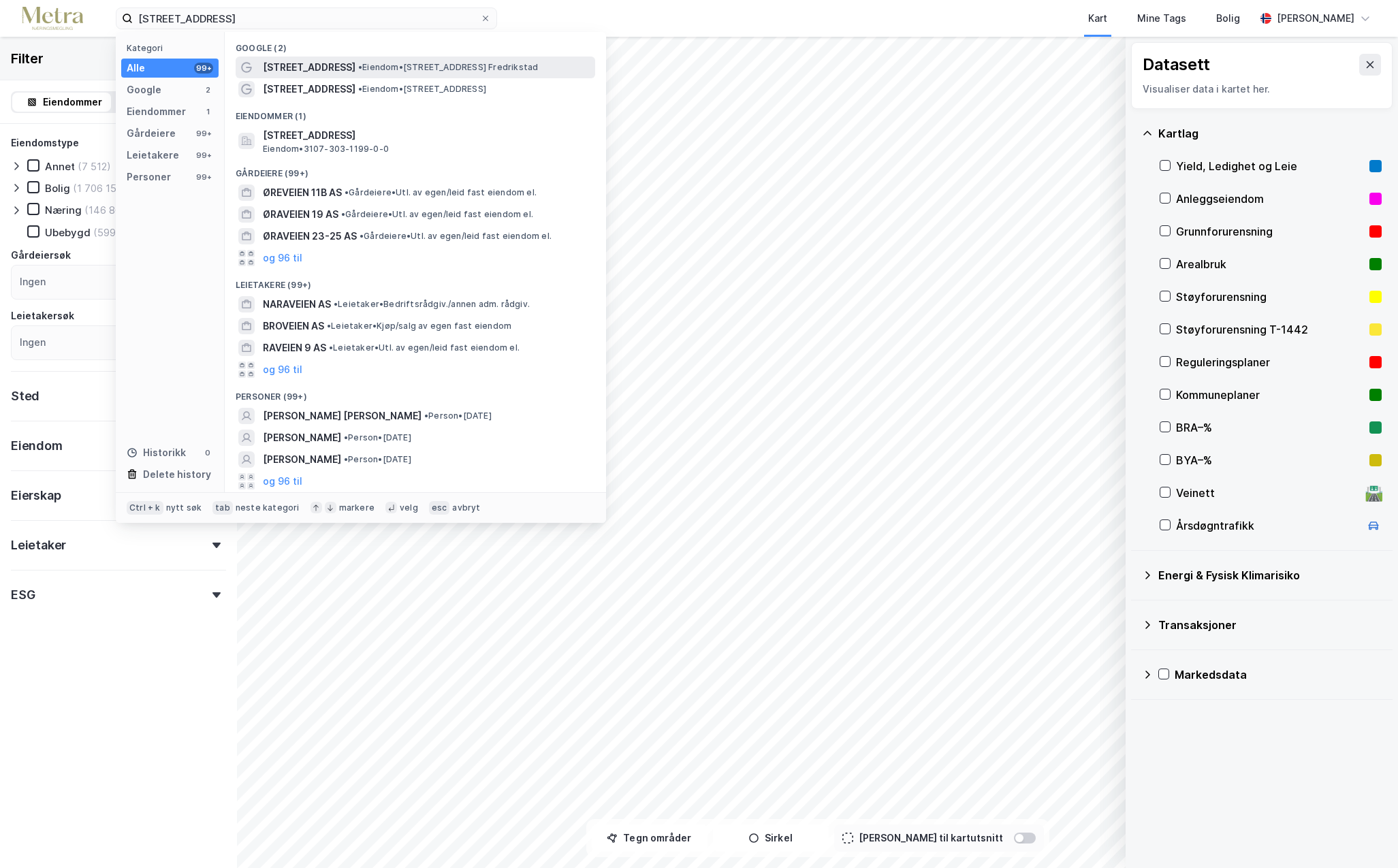
click at [358, 69] on span "• Eiendom • [STREET_ADDRESS] Fredrikstad" at bounding box center [448, 68] width 180 height 11
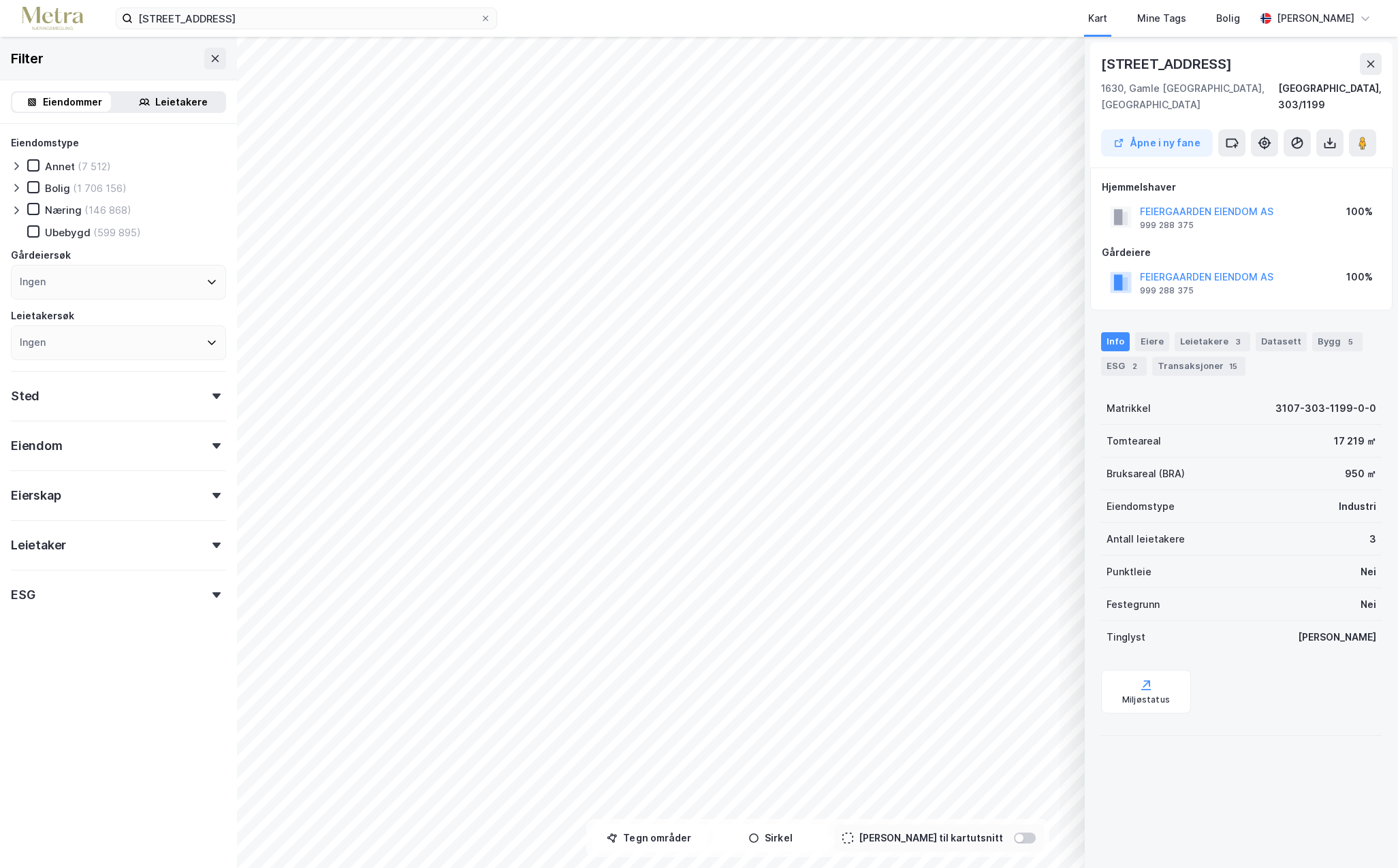
click at [1217, 204] on div "FEIERGAARDEN EIENDOM AS" at bounding box center [1207, 212] width 134 height 16
click at [0, 0] on button "FEIERGAARDEN EIENDOM AS" at bounding box center [0, 0] width 0 height 0
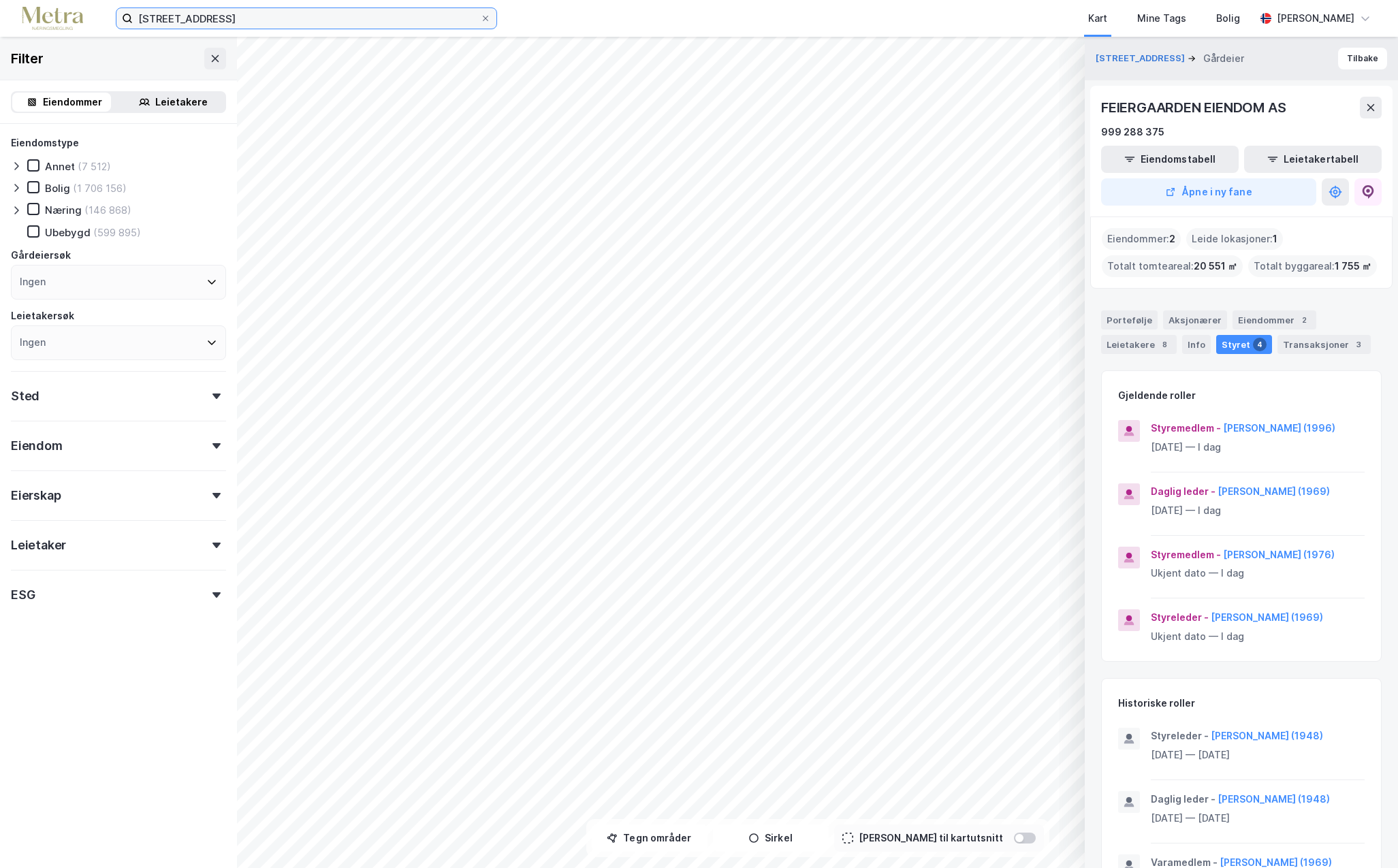
click at [244, 18] on input "[STREET_ADDRESS]" at bounding box center [306, 18] width 347 height 20
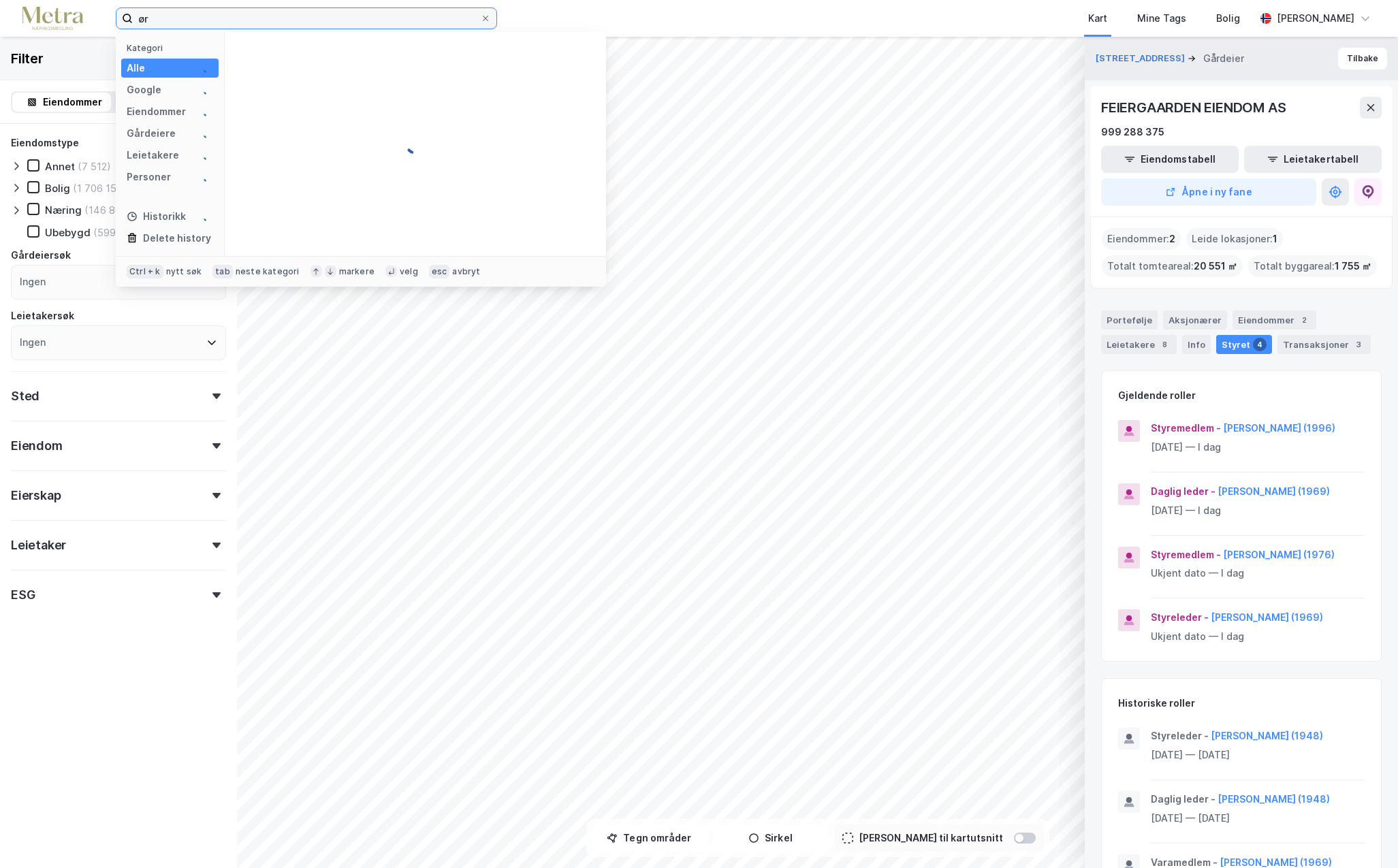
type input "ø"
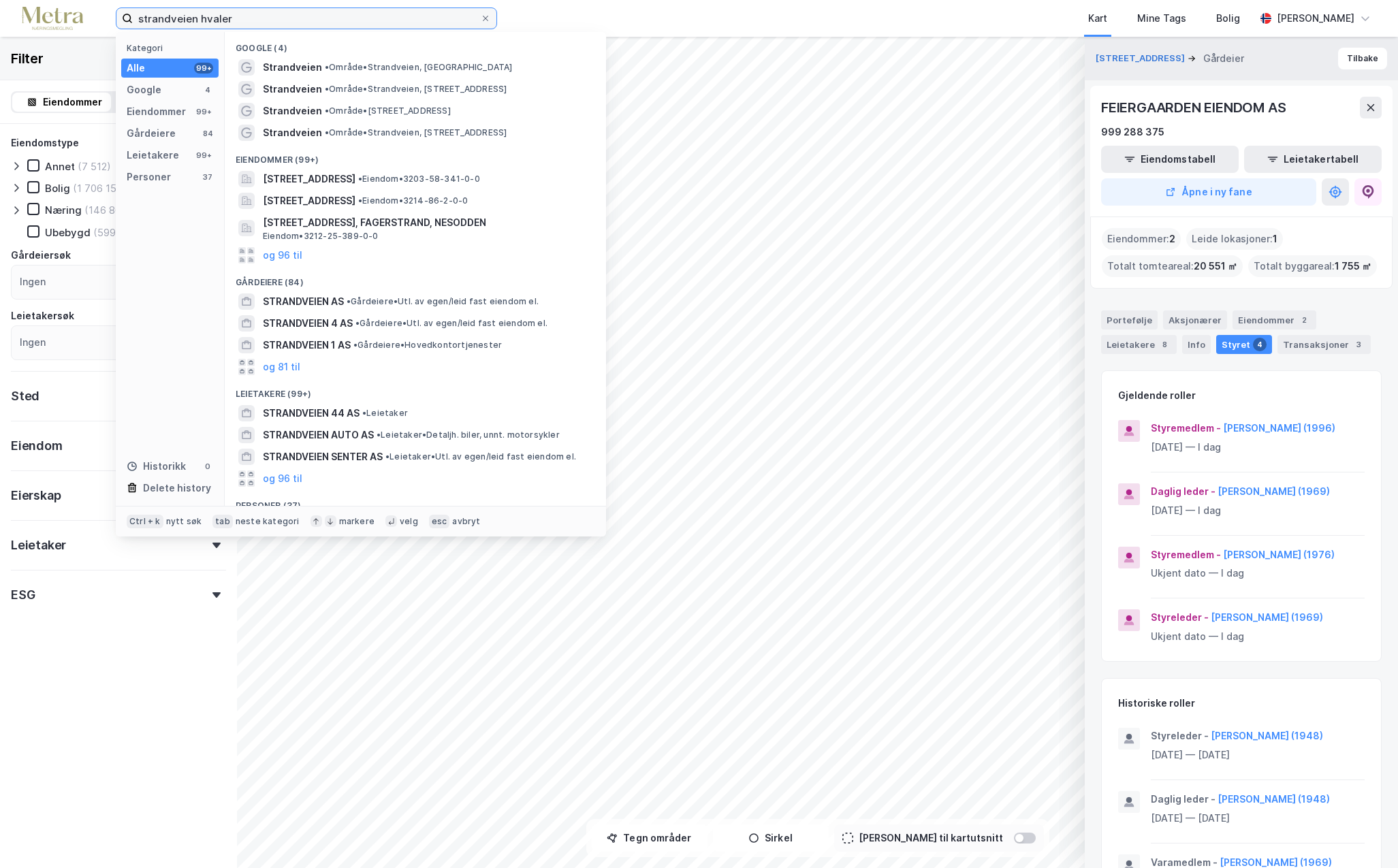
type input "strandveien hvaler"
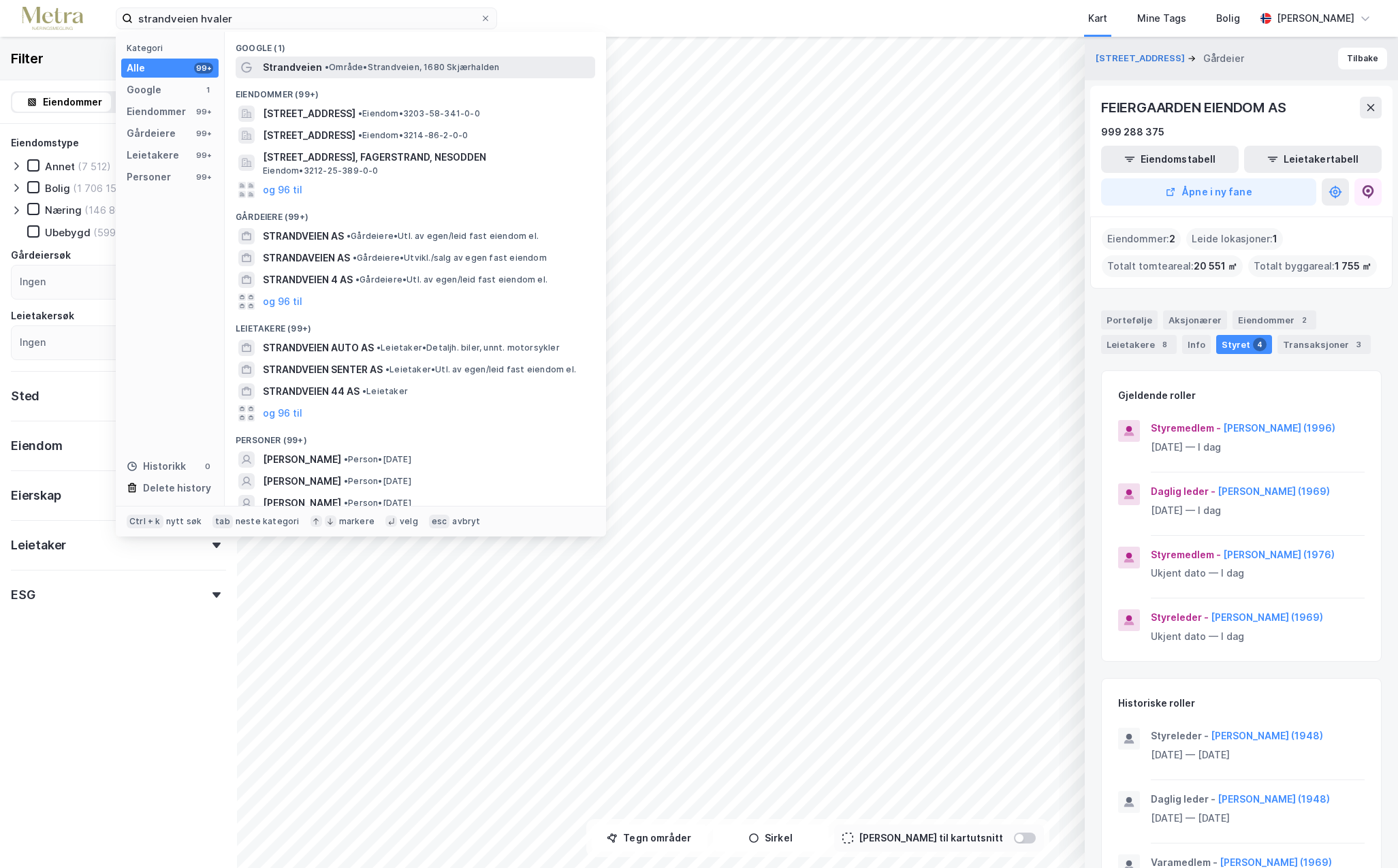
click at [305, 71] on span "Strandveien" at bounding box center [292, 68] width 60 height 16
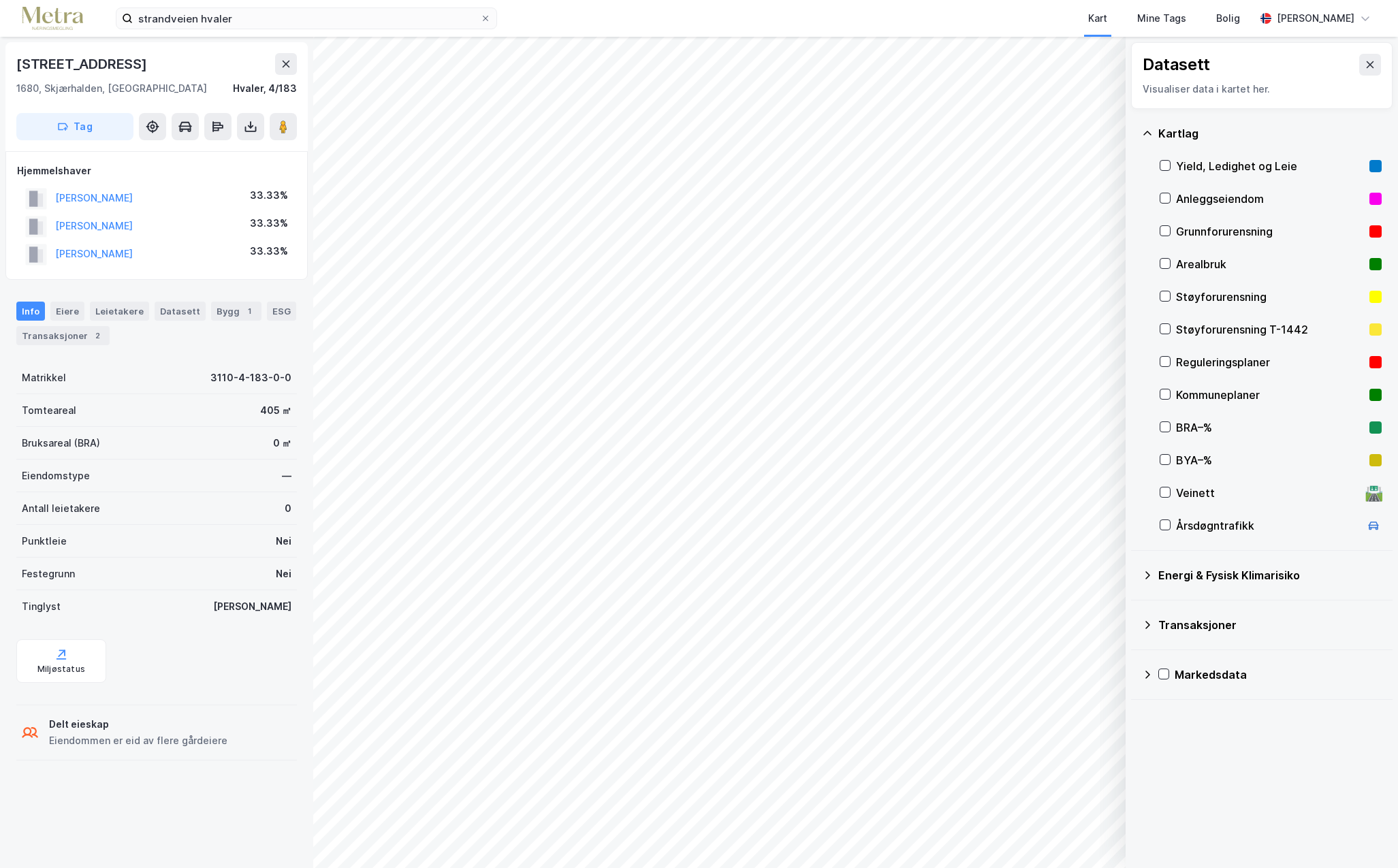
click at [1238, 580] on div "Energi & Fysisk Klimarisiko" at bounding box center [1270, 575] width 224 height 16
click at [1167, 294] on icon at bounding box center [1165, 296] width 10 height 10
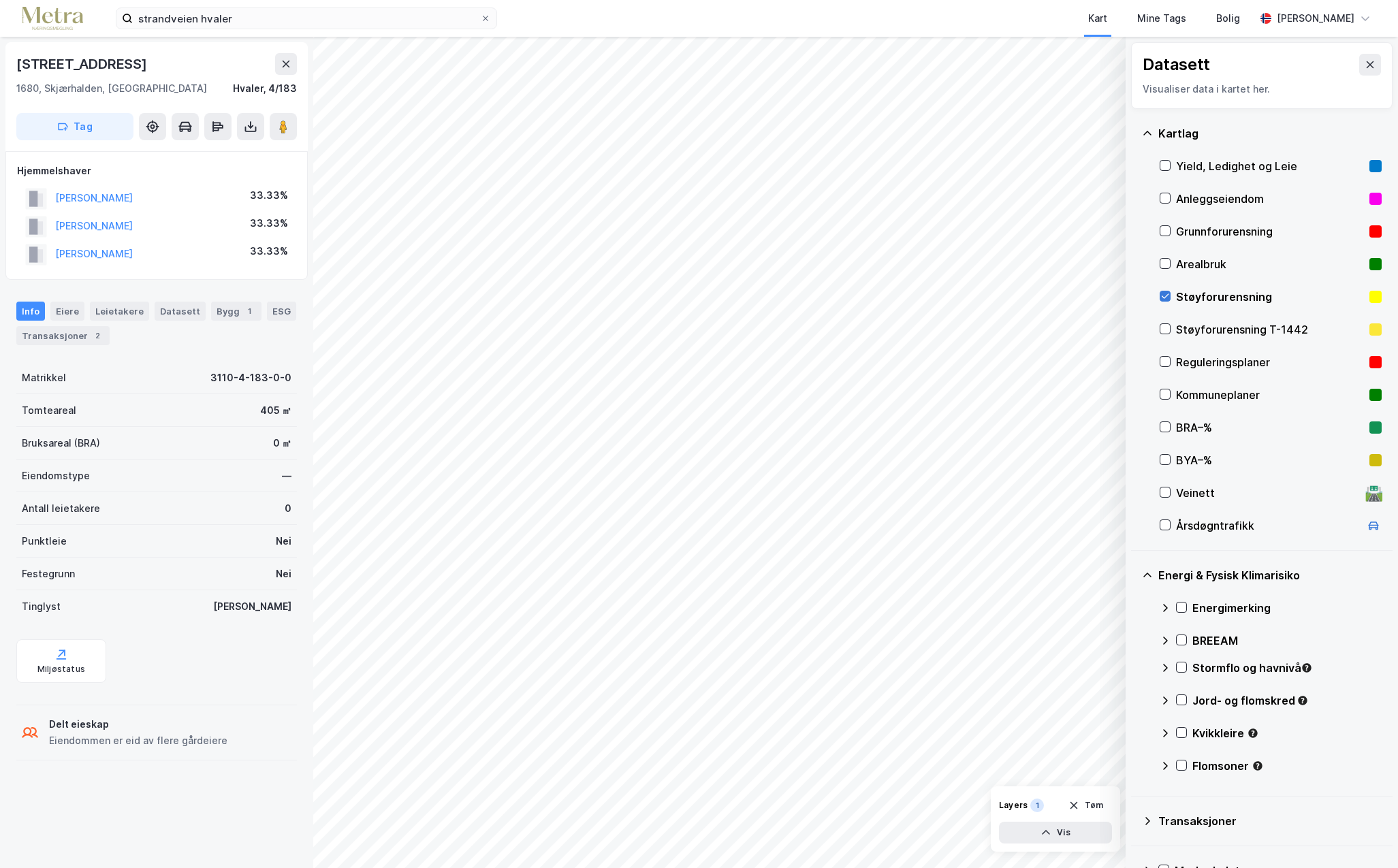
click at [1167, 294] on icon at bounding box center [1165, 296] width 10 height 10
click at [1166, 361] on icon at bounding box center [1165, 361] width 10 height 10
